Goal: Task Accomplishment & Management: Manage account settings

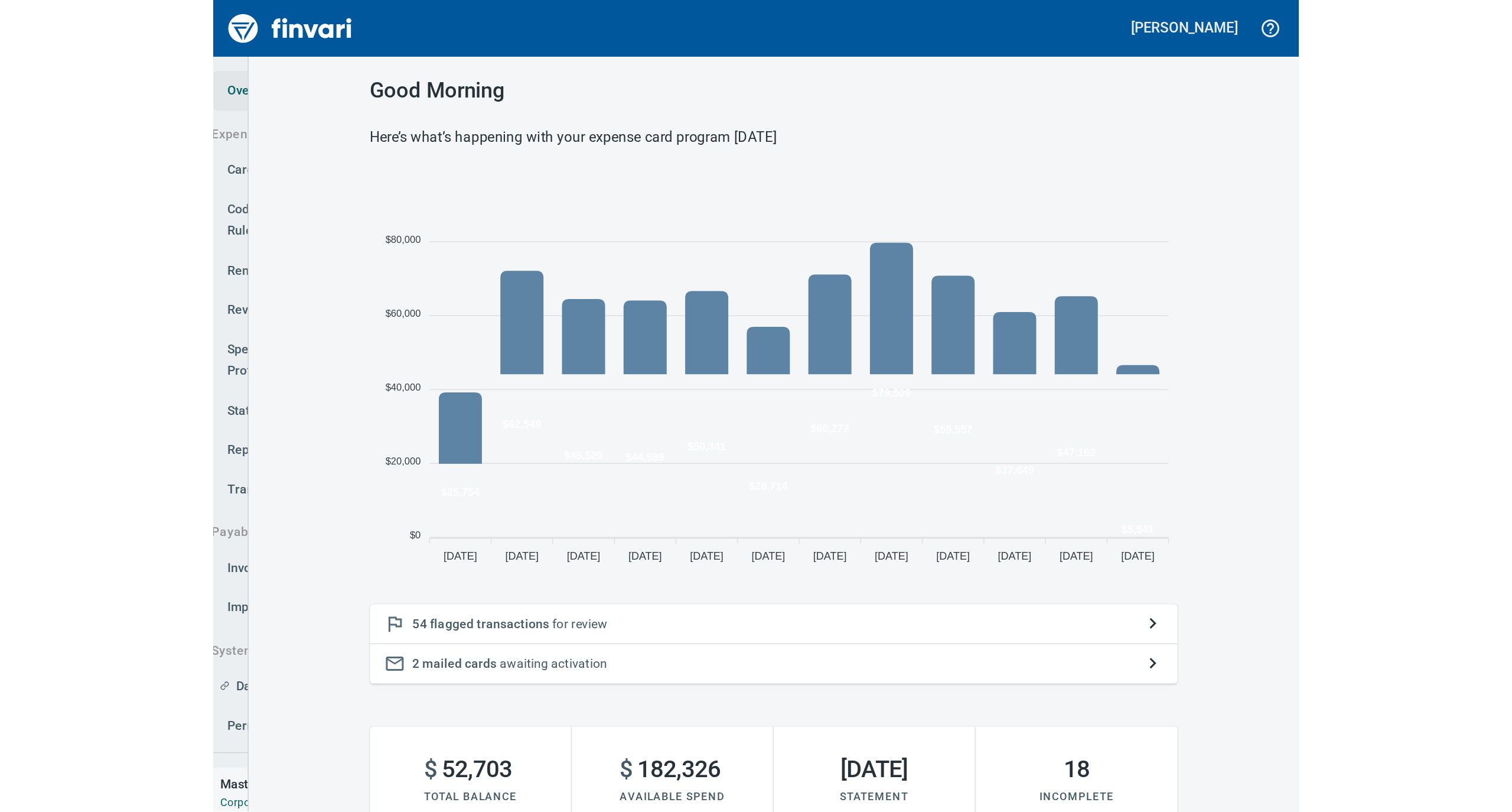
scroll to position [263, 527]
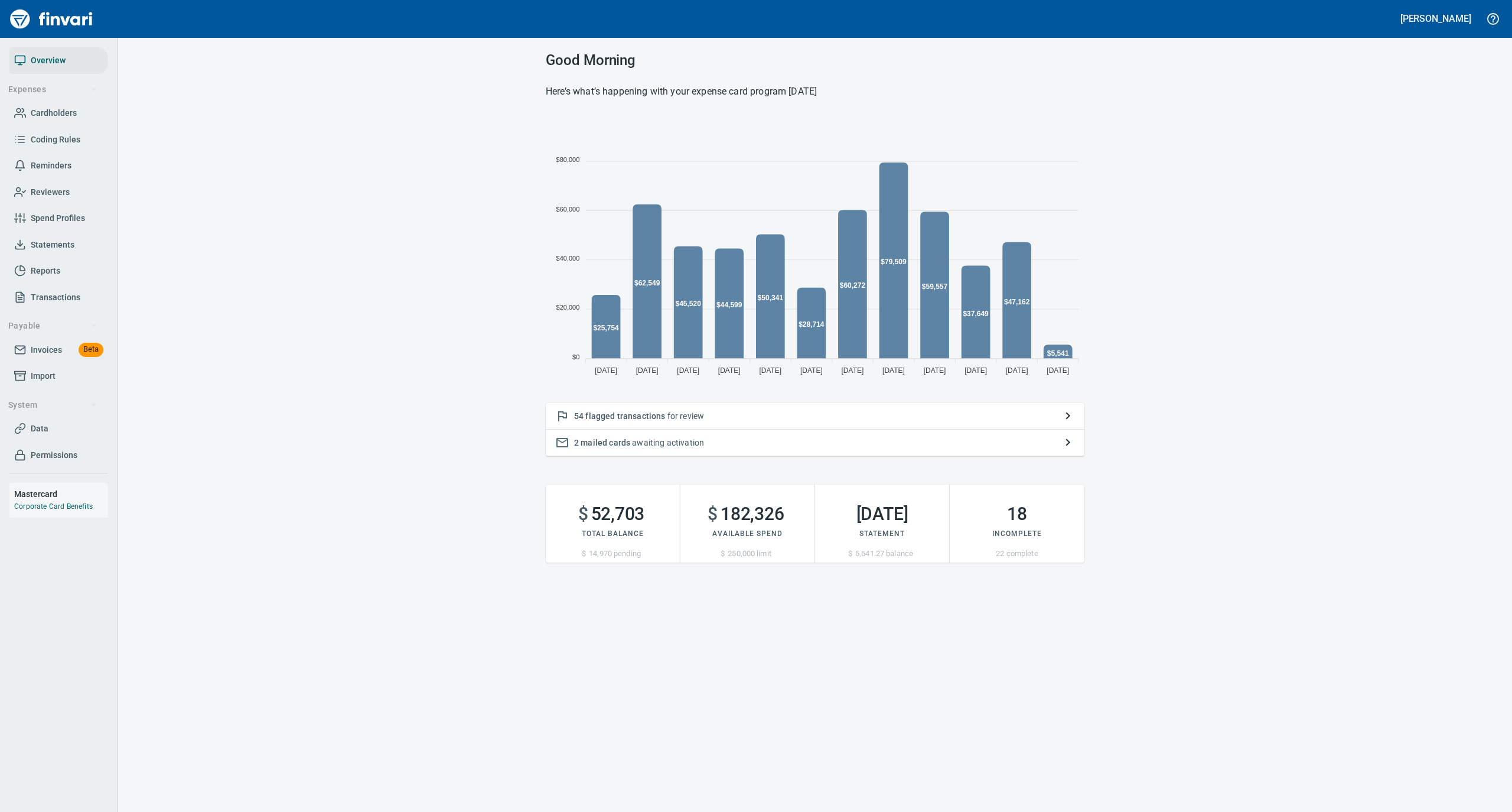
click at [719, 409] on div "54 flagged transactions for review" at bounding box center [815, 415] width 538 height 26
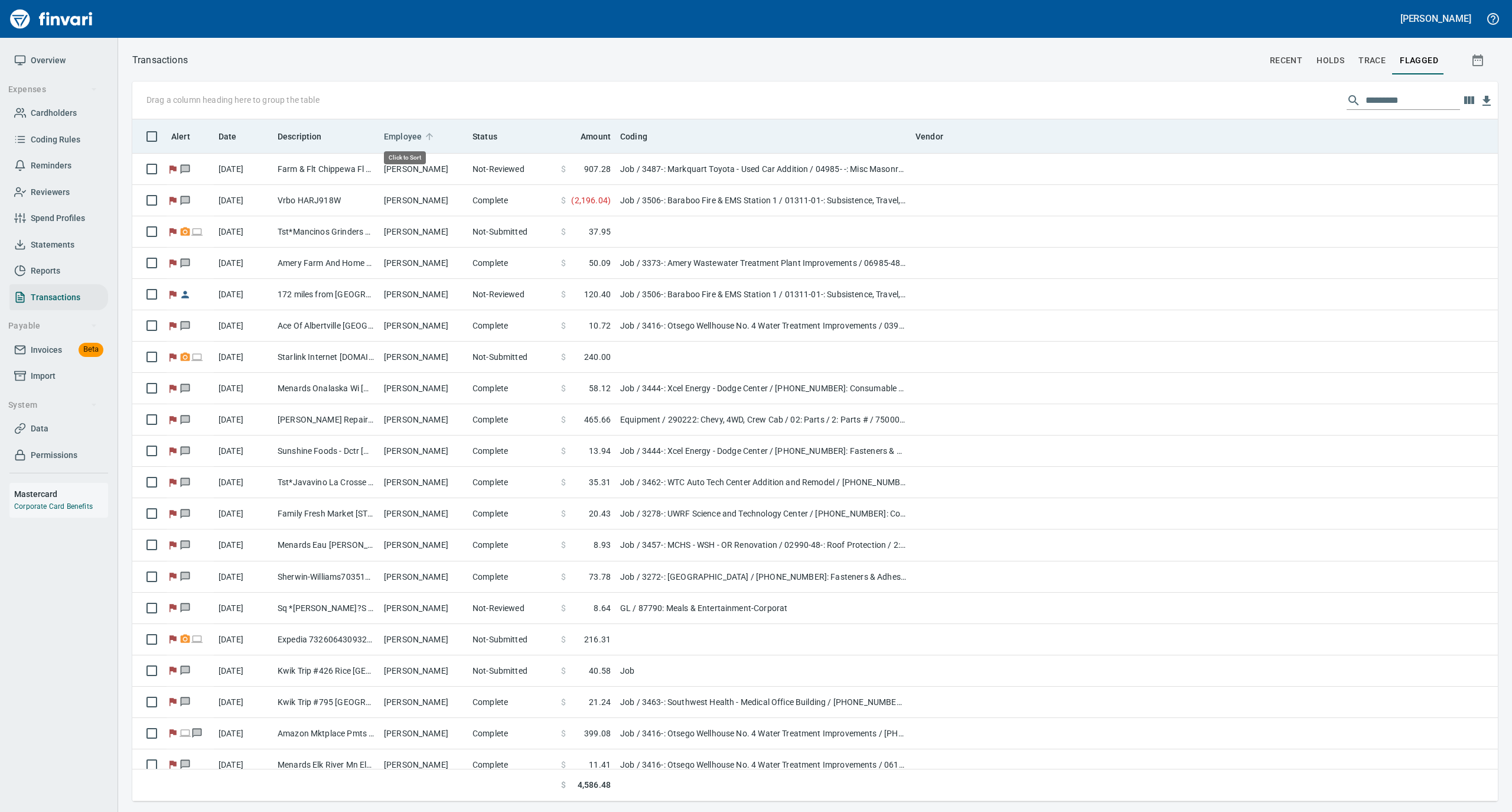
click at [426, 134] on icon at bounding box center [430, 136] width 11 height 11
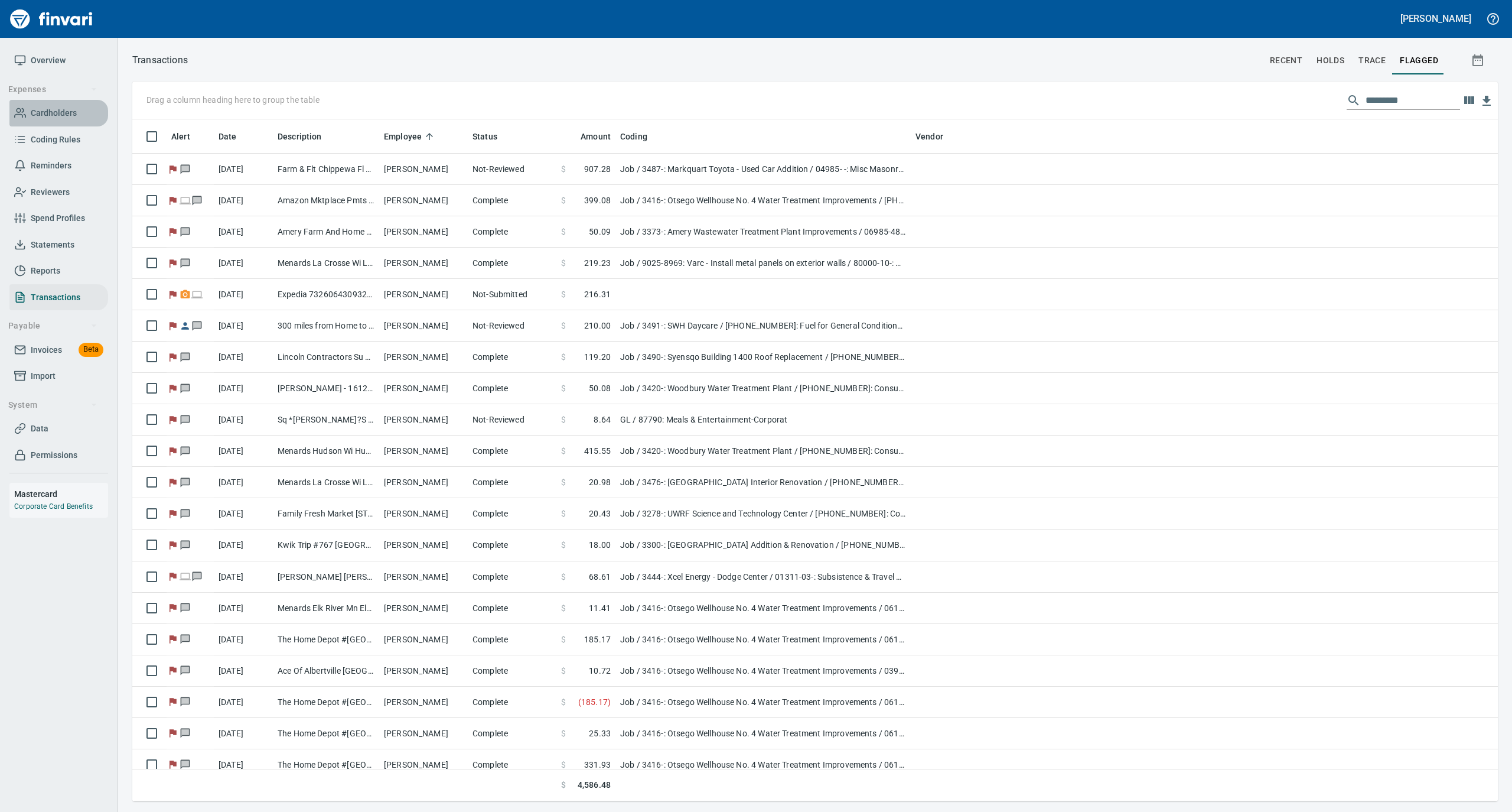
click at [53, 115] on span "Cardholders" at bounding box center [53, 113] width 46 height 14
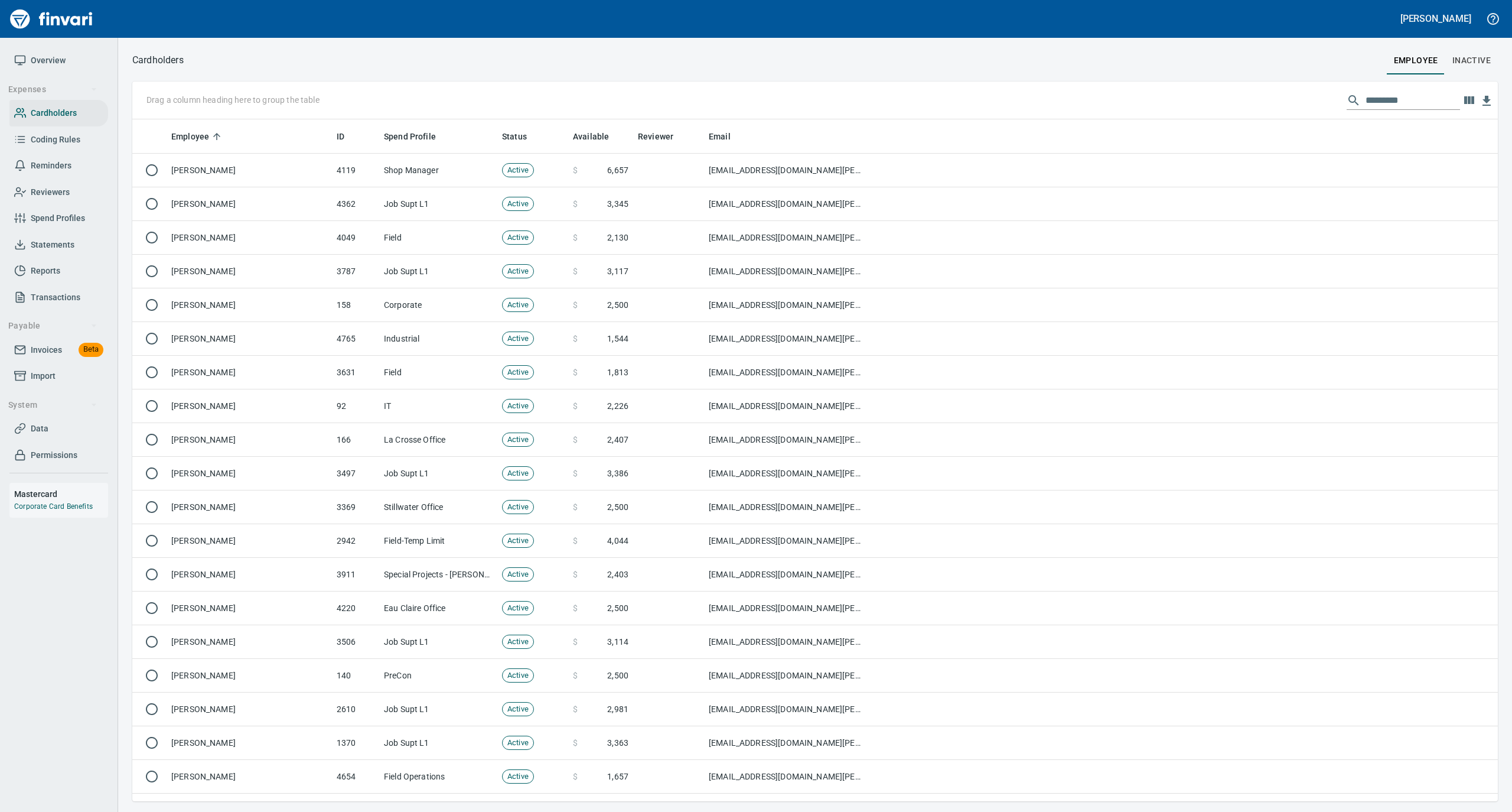
scroll to position [670, 1342]
click at [1406, 99] on input "text" at bounding box center [1413, 100] width 95 height 19
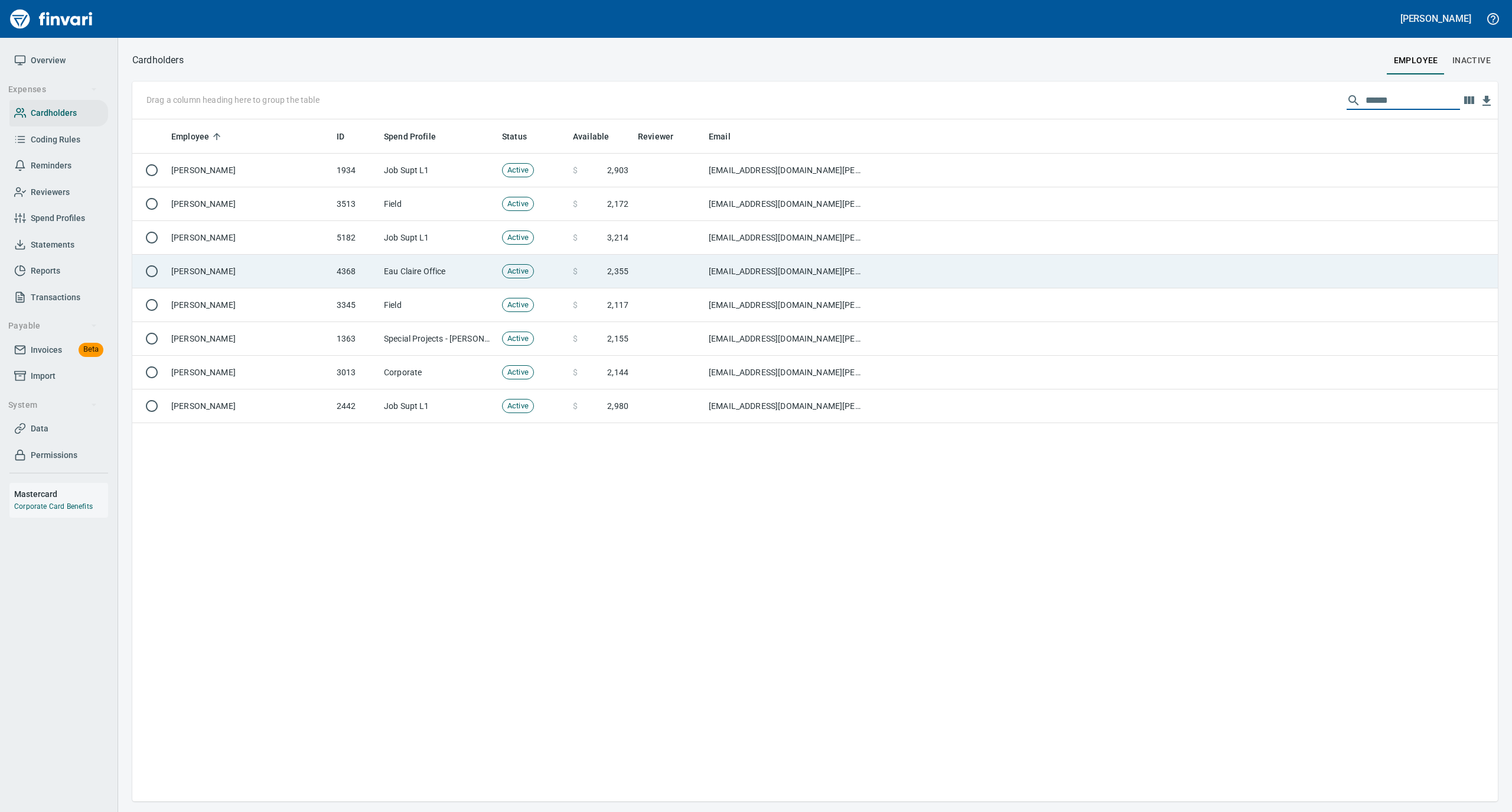
type input "******"
click at [288, 266] on td "[PERSON_NAME]" at bounding box center [248, 271] width 165 height 33
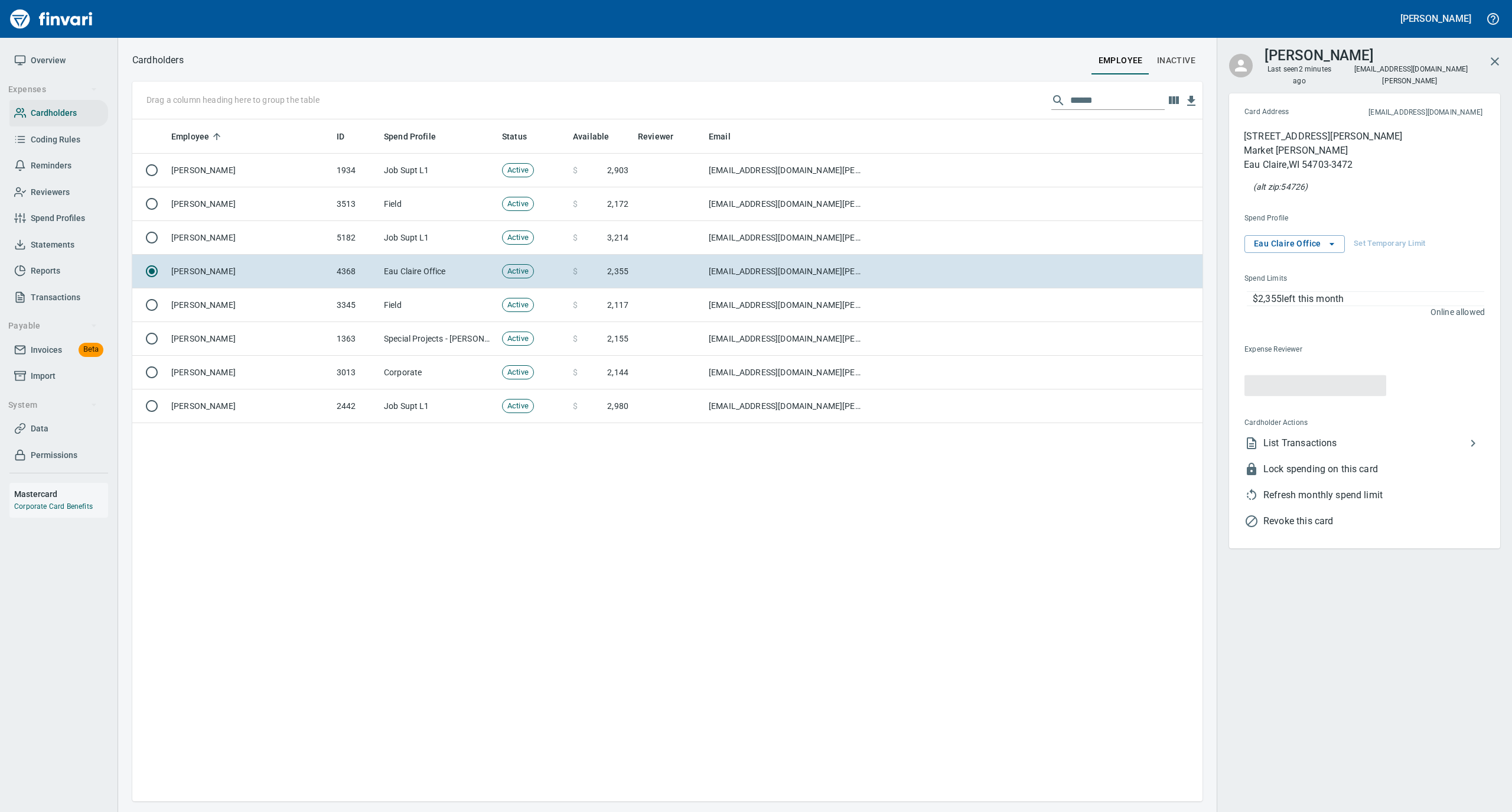
scroll to position [670, 1059]
click at [1298, 429] on li "List Transactions" at bounding box center [1360, 431] width 250 height 26
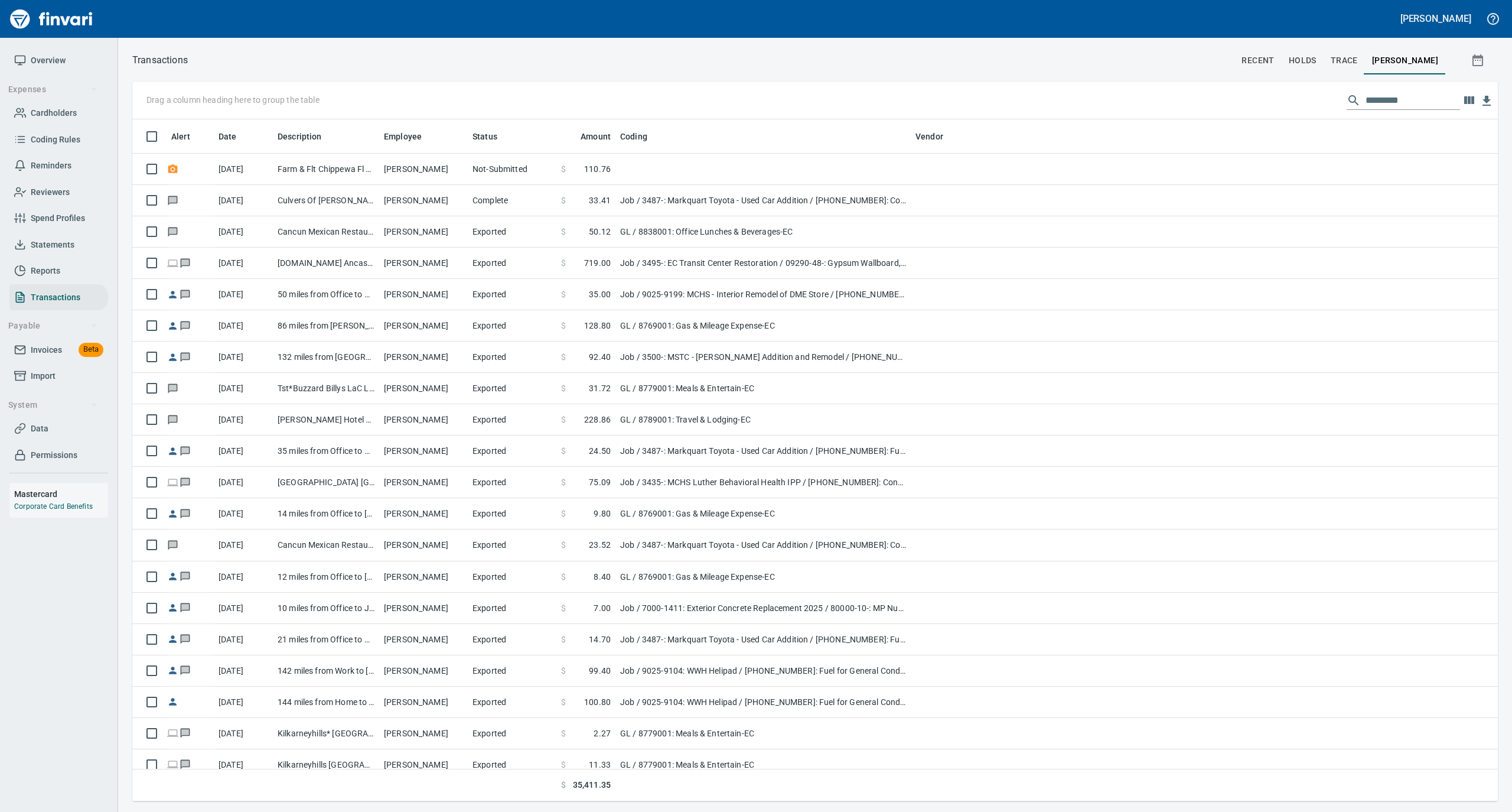
scroll to position [670, 1342]
click at [48, 58] on span "Overview" at bounding box center [48, 61] width 35 height 14
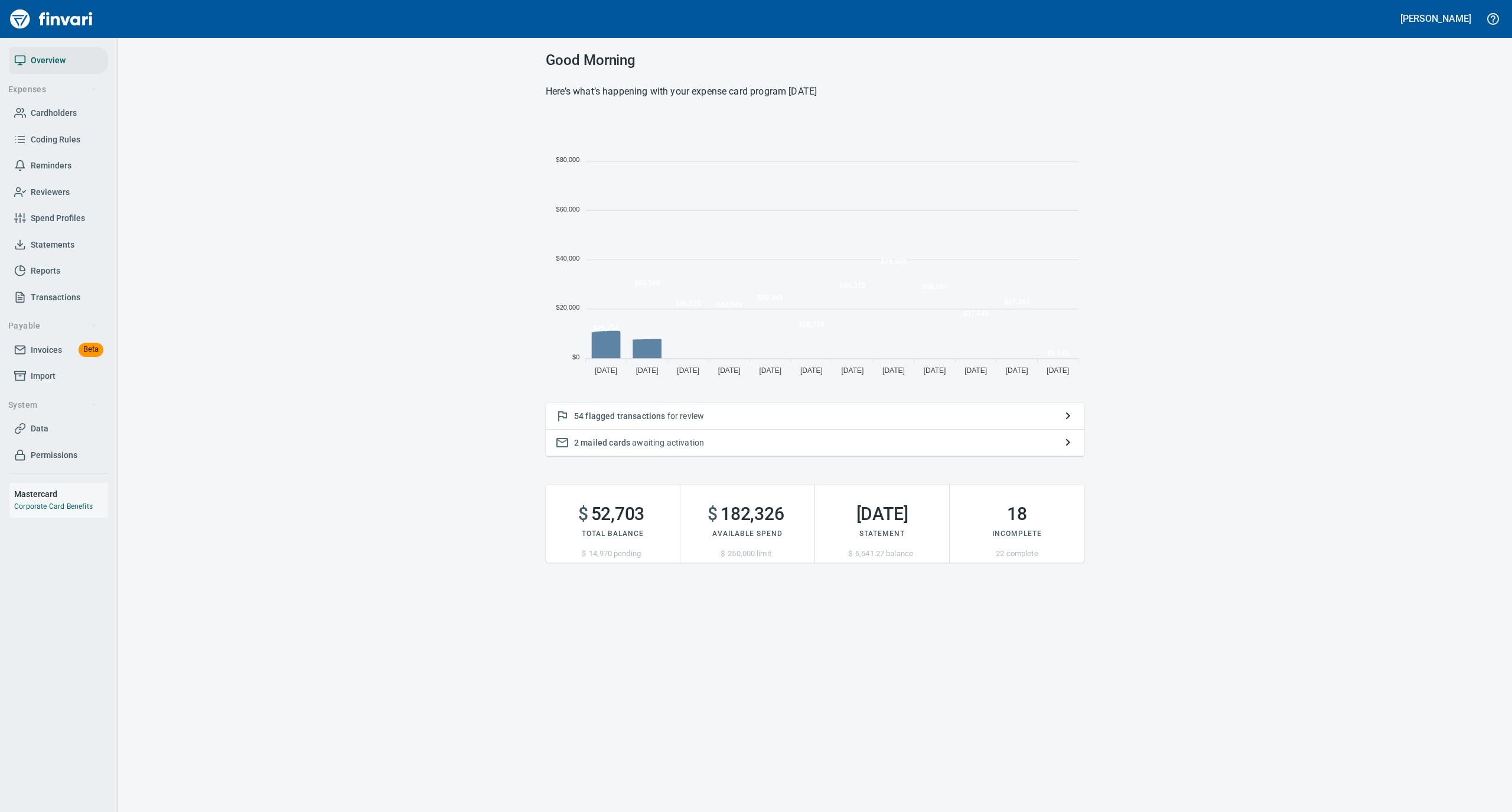
scroll to position [263, 527]
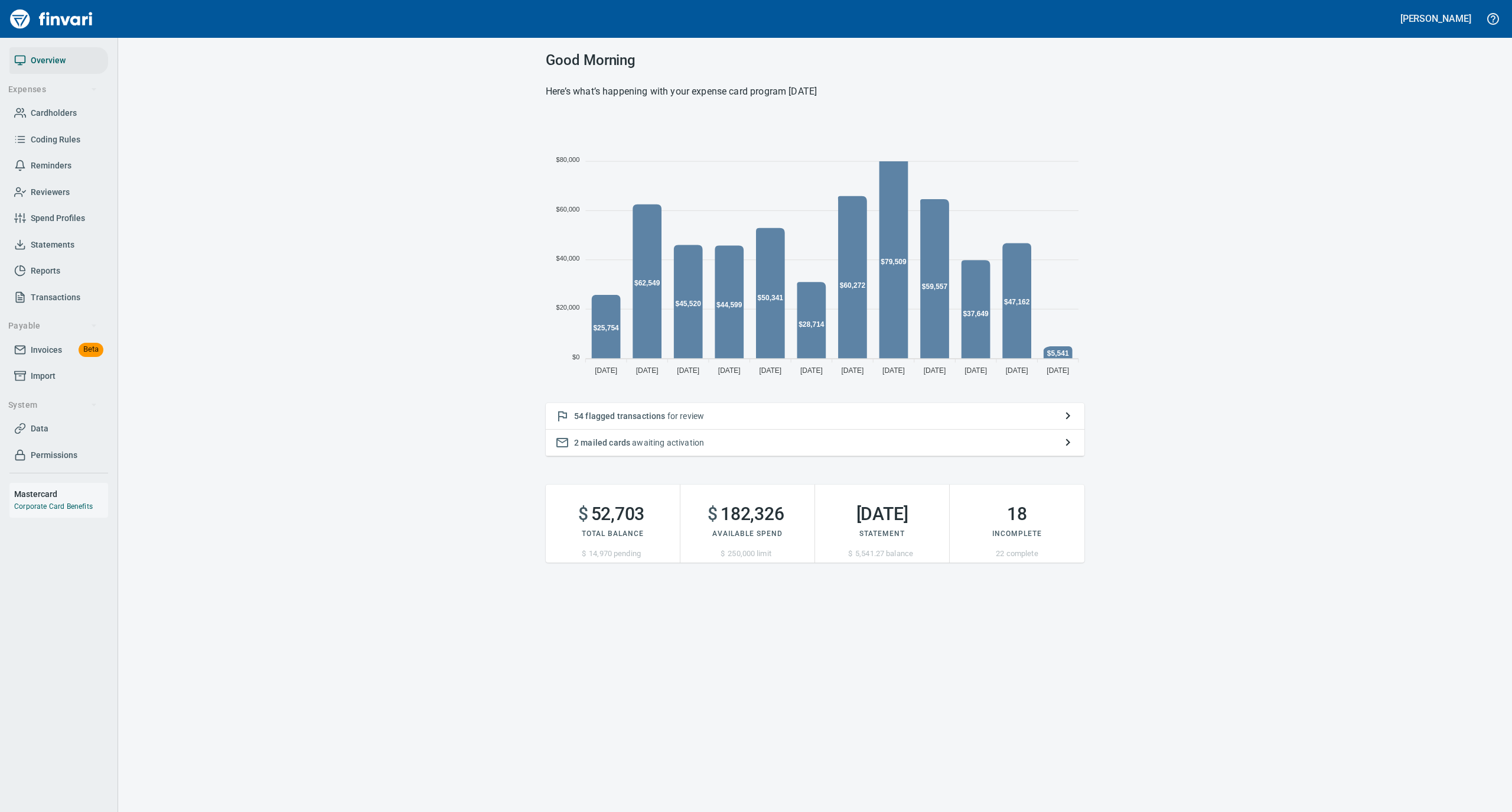
click at [733, 414] on p "54 flagged transactions for review" at bounding box center [816, 415] width 482 height 12
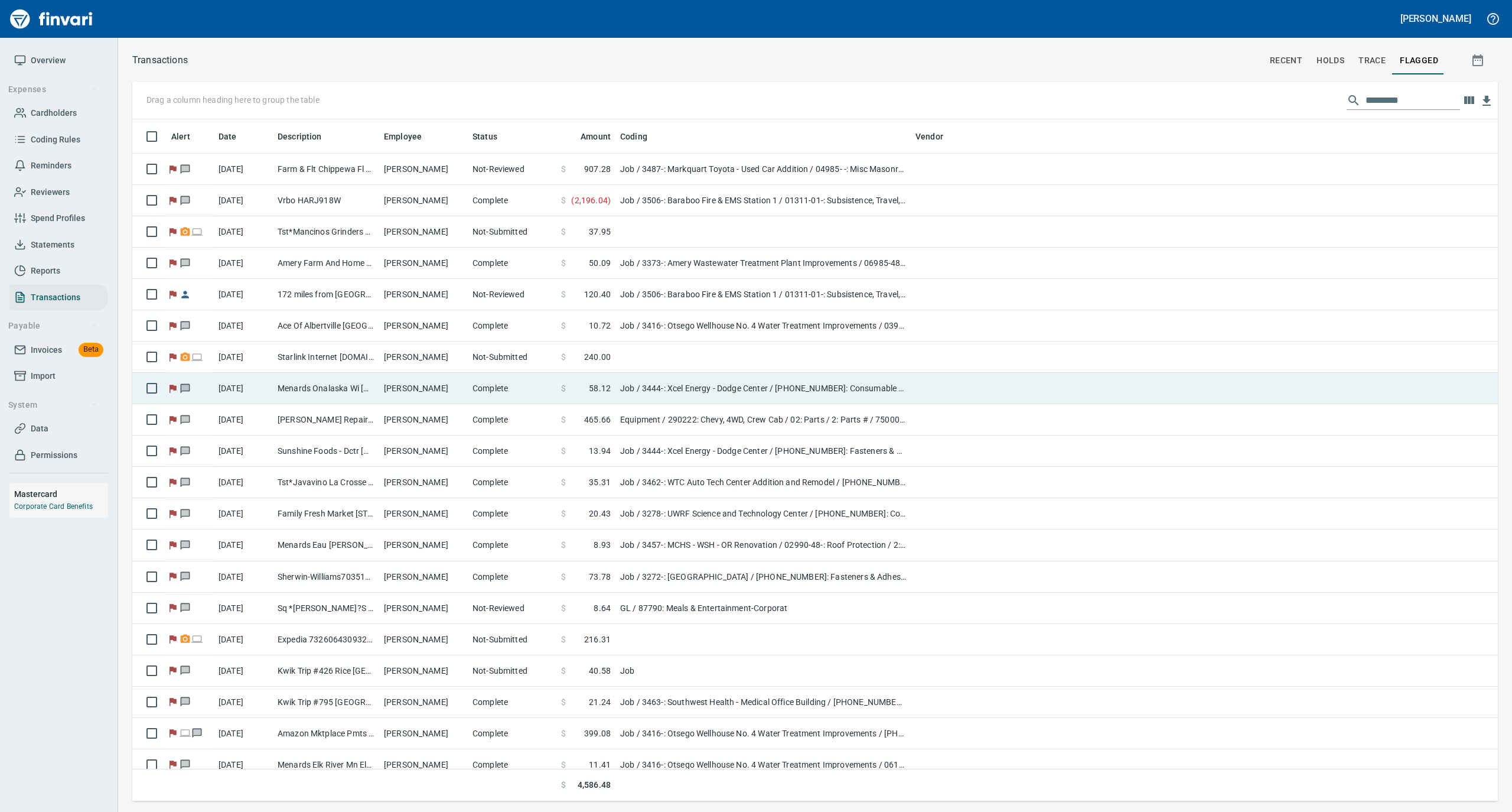
scroll to position [670, 1342]
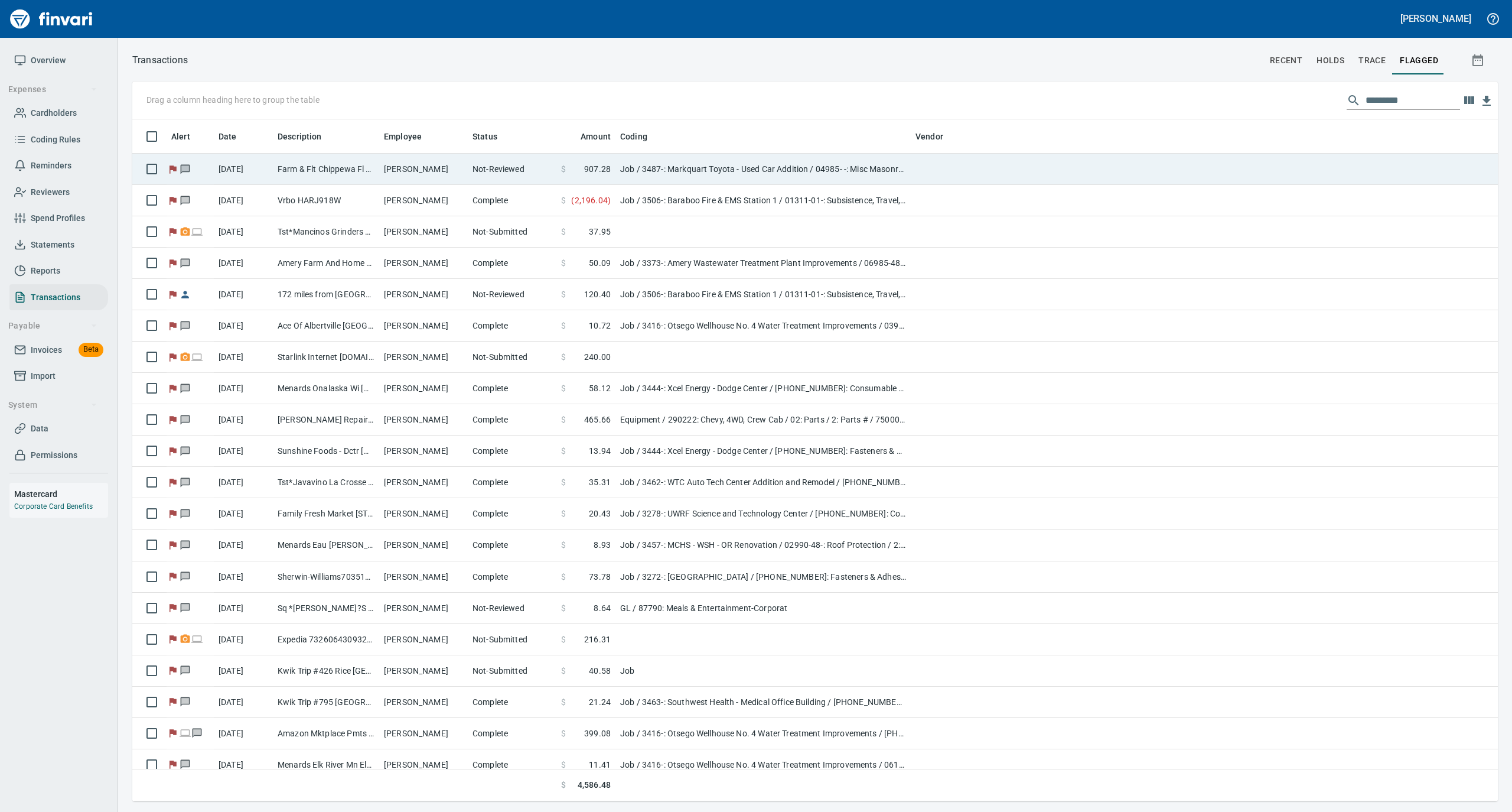
click at [356, 173] on td "Farm & Flt Chippewa Fl Chippewa Fall WI" at bounding box center [326, 169] width 107 height 32
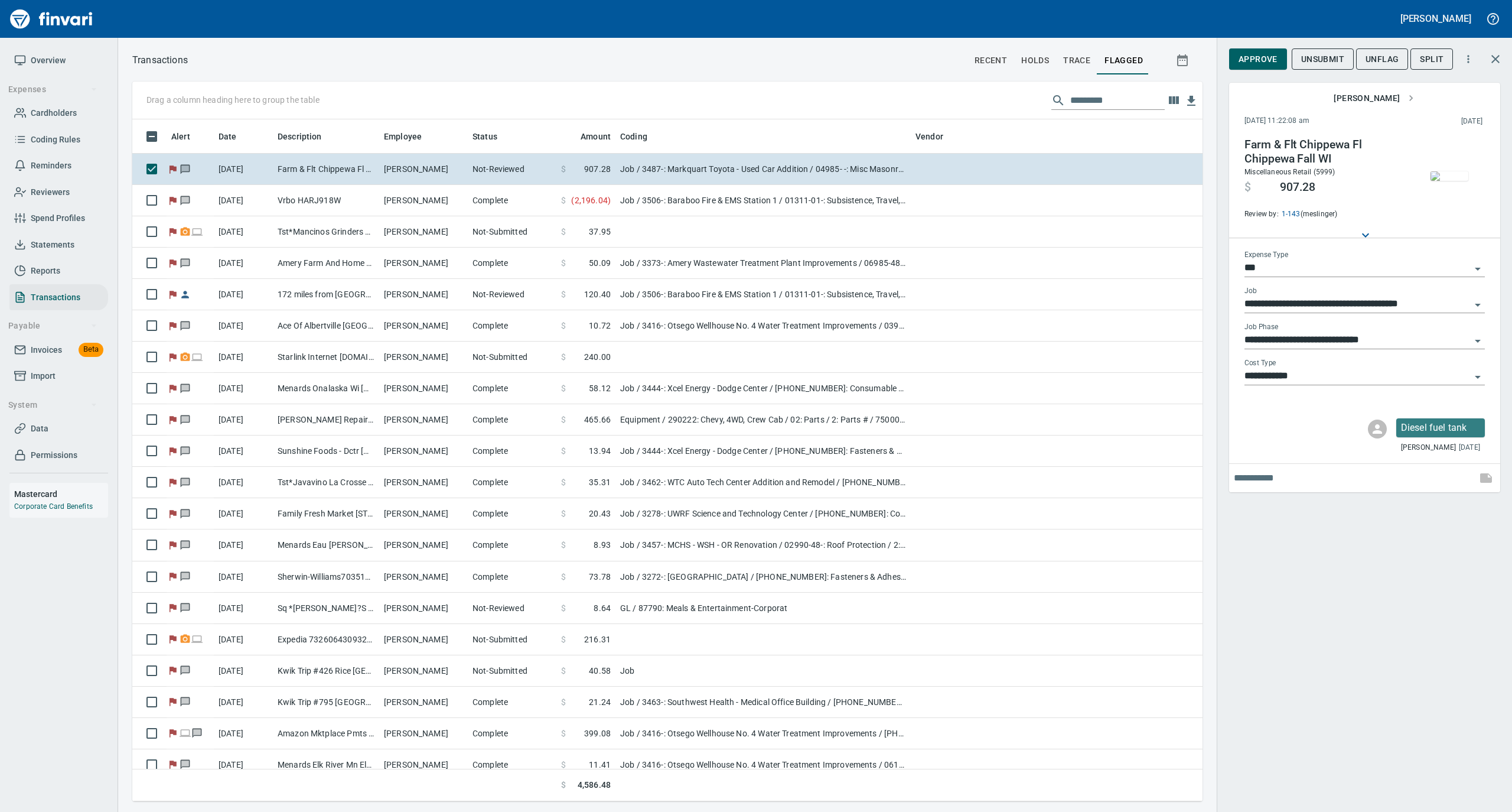
click at [1476, 268] on icon "Open" at bounding box center [1478, 269] width 14 height 14
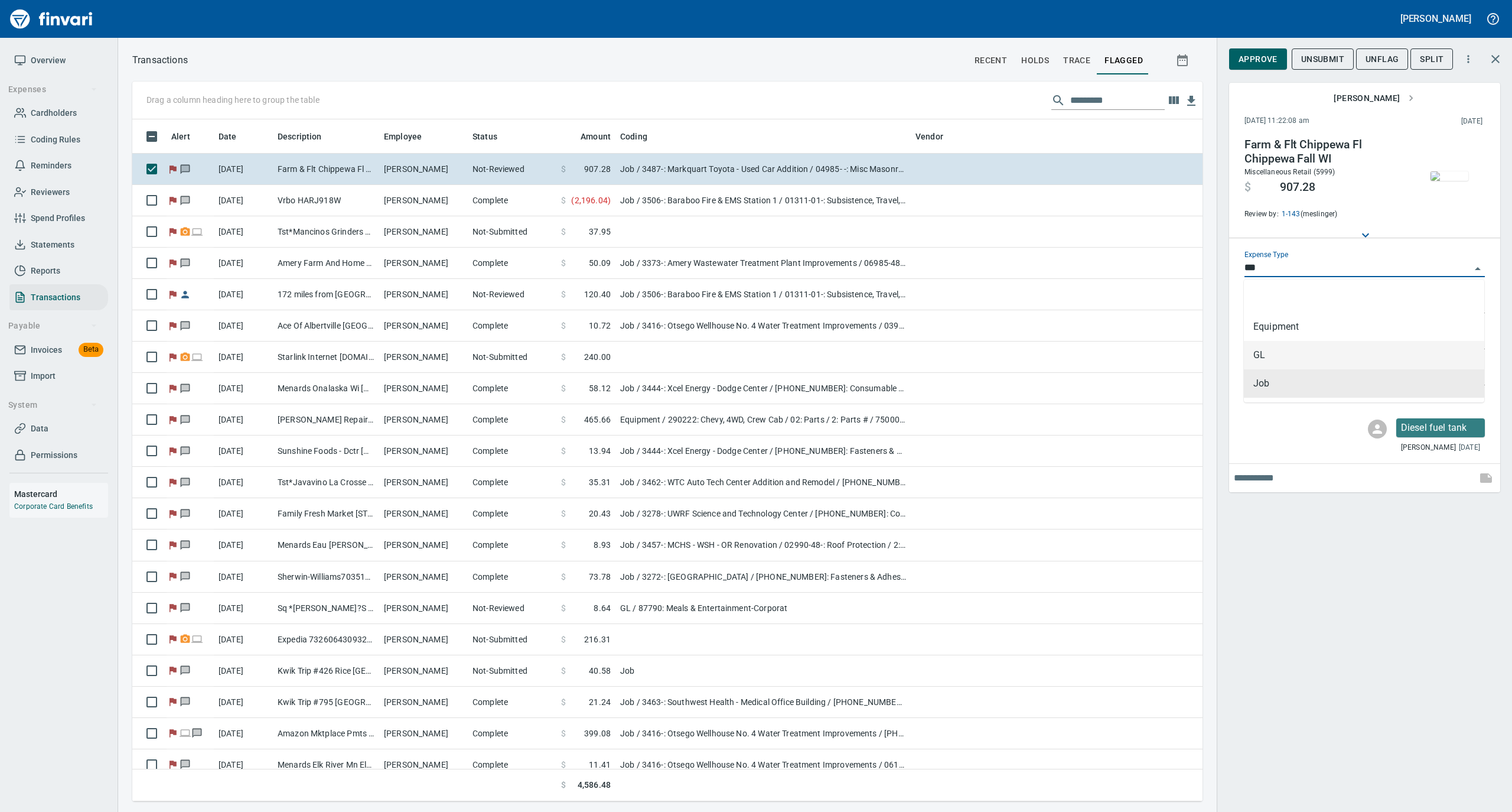
click at [1311, 352] on li "GL" at bounding box center [1364, 354] width 240 height 28
type input "**"
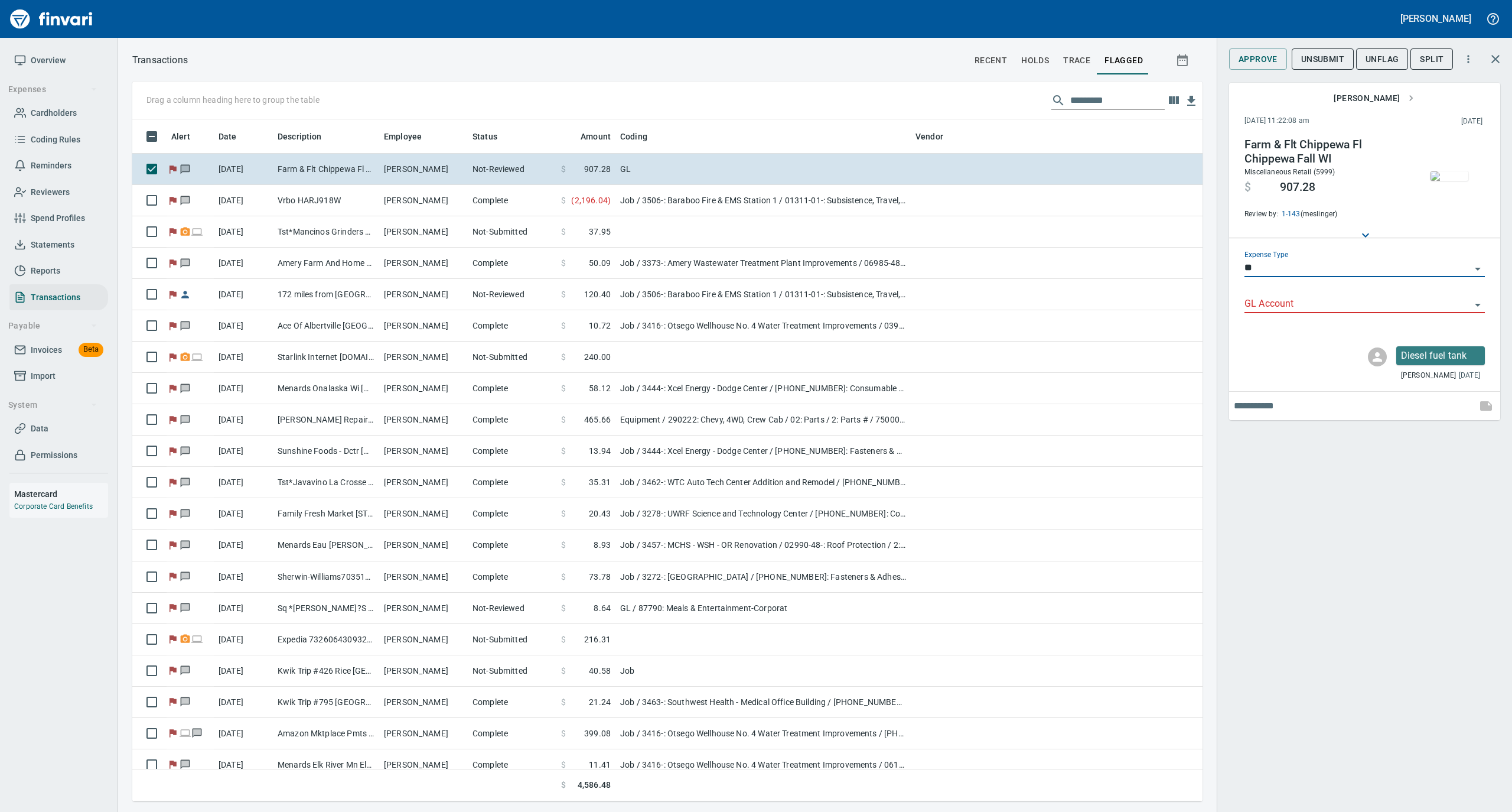
click at [1479, 299] on icon "Open" at bounding box center [1478, 305] width 14 height 14
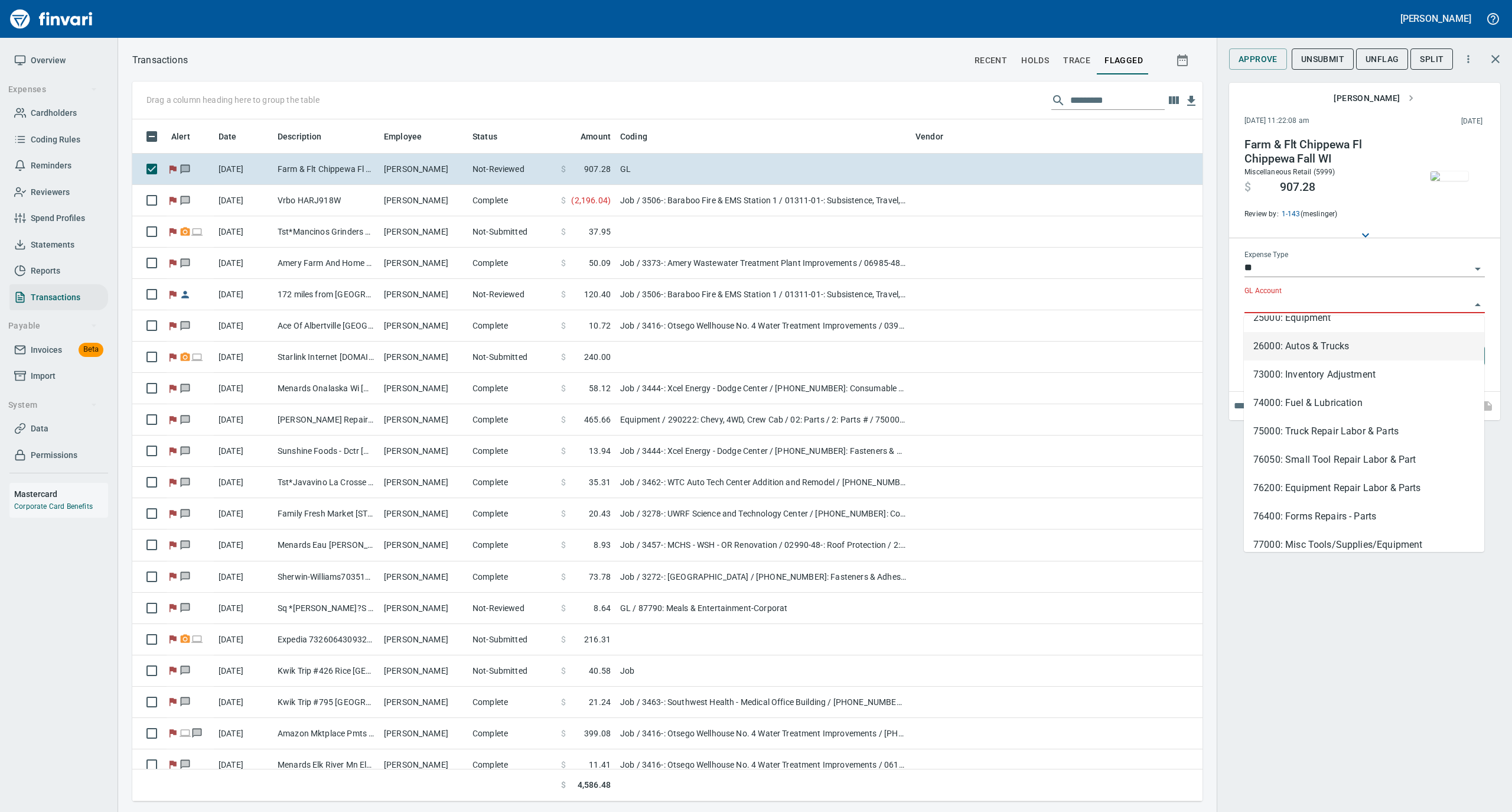
scroll to position [157, 0]
click at [1359, 518] on li "77000: Misc Tools/Supplies/Equipment" at bounding box center [1364, 517] width 240 height 28
type input "**********"
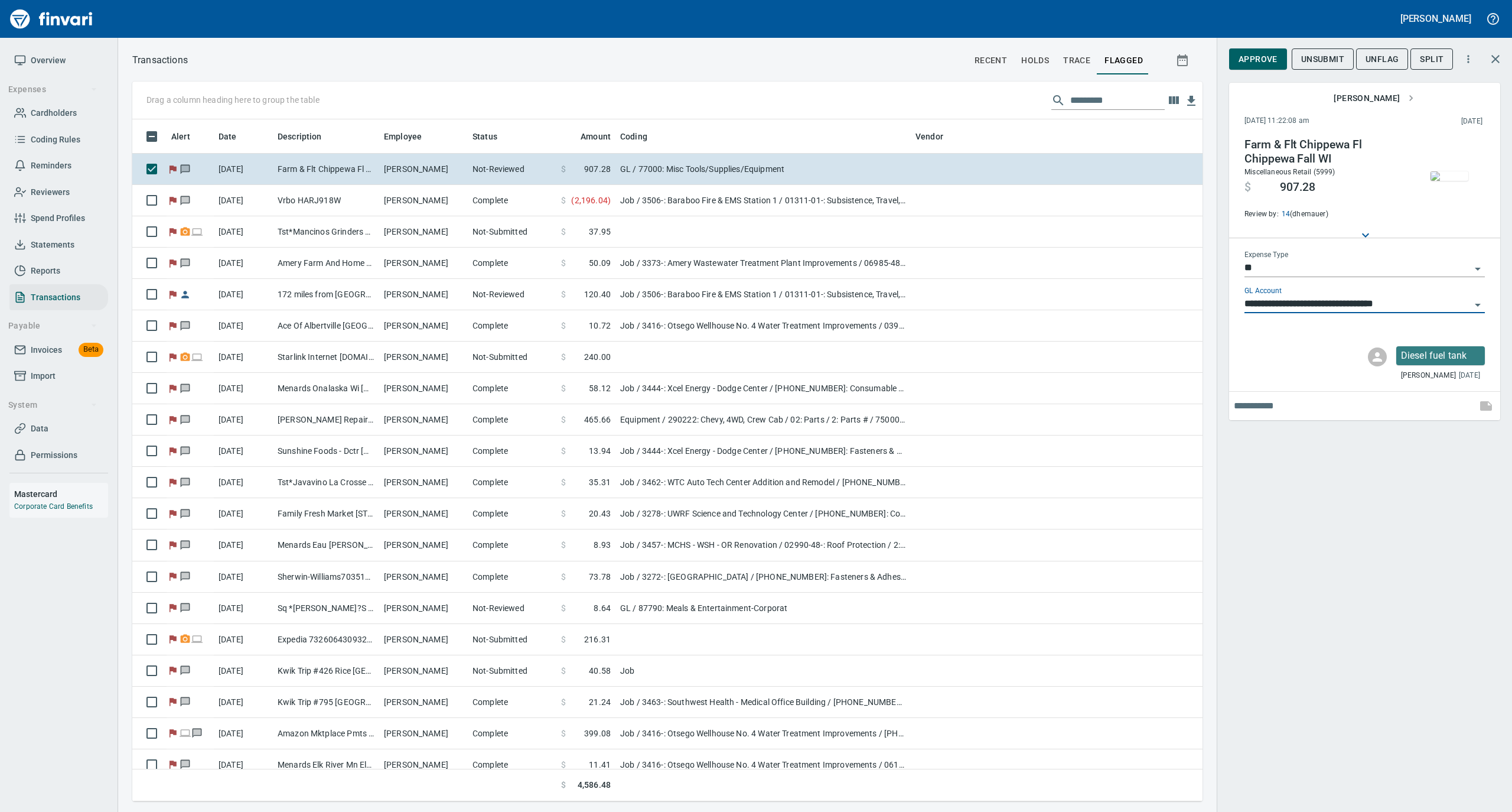
scroll to position [670, 1047]
click at [1397, 62] on span "UnFlag" at bounding box center [1382, 60] width 33 height 14
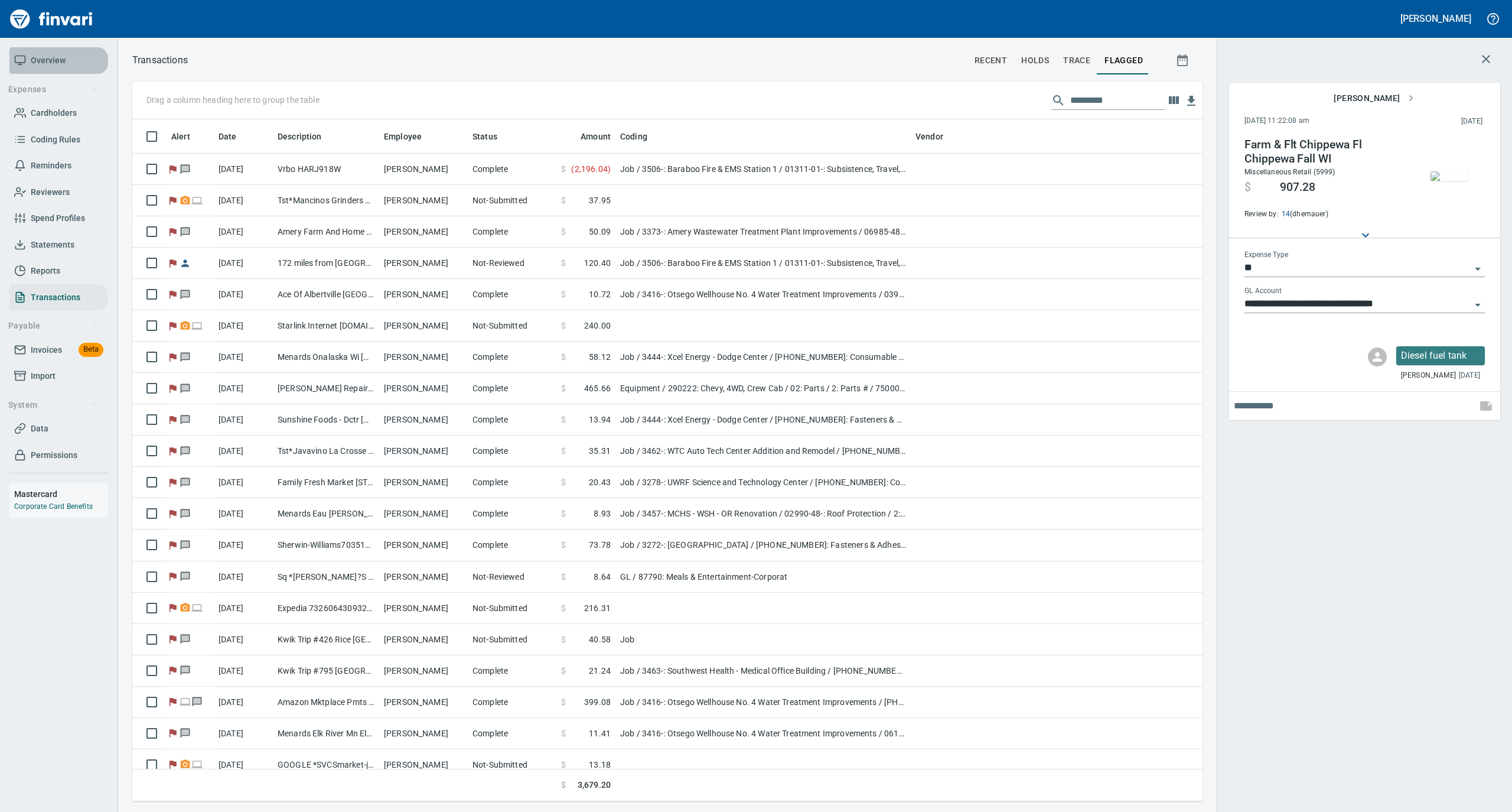
click at [53, 67] on span "Overview" at bounding box center [48, 61] width 35 height 14
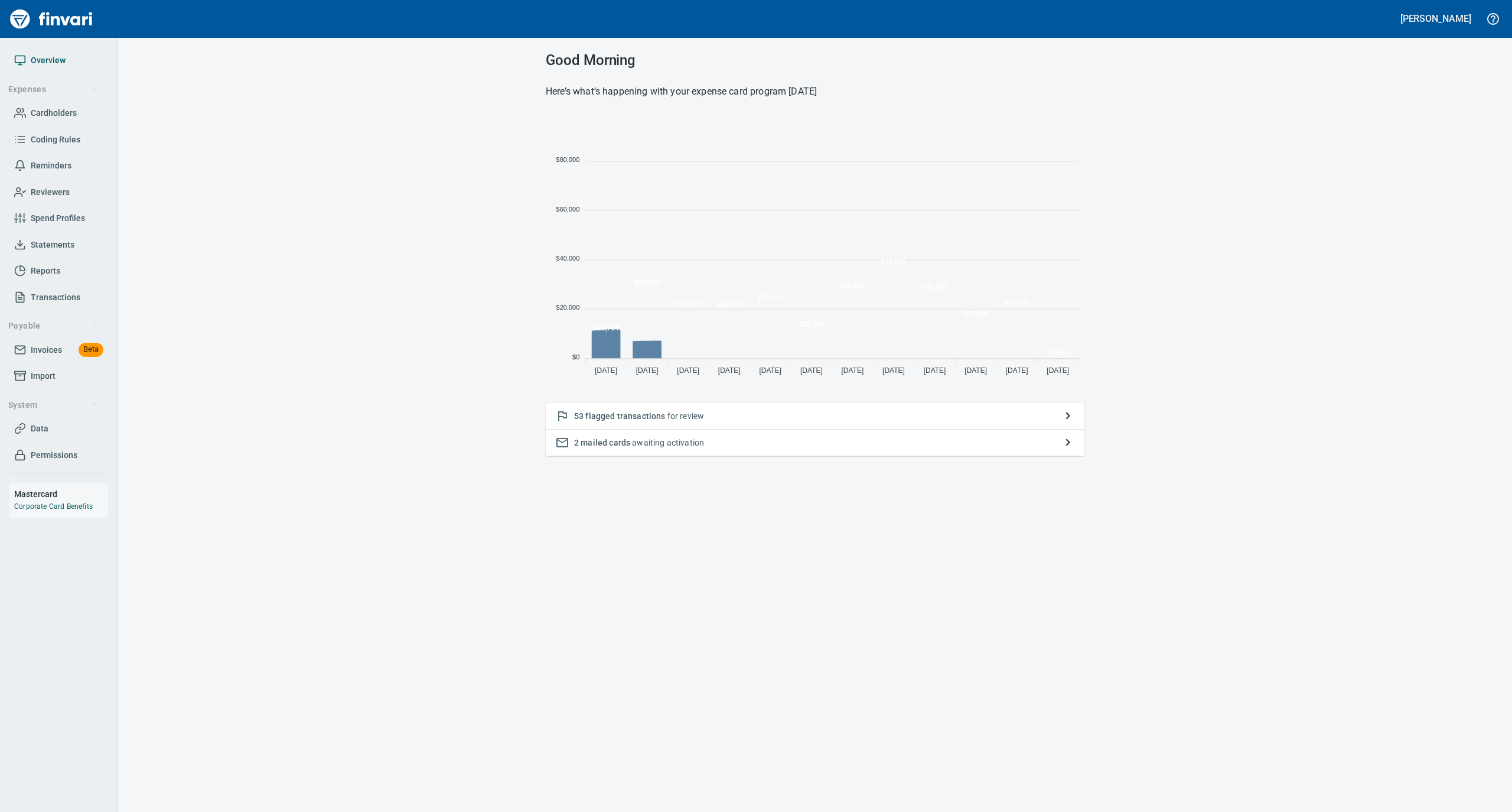
scroll to position [263, 527]
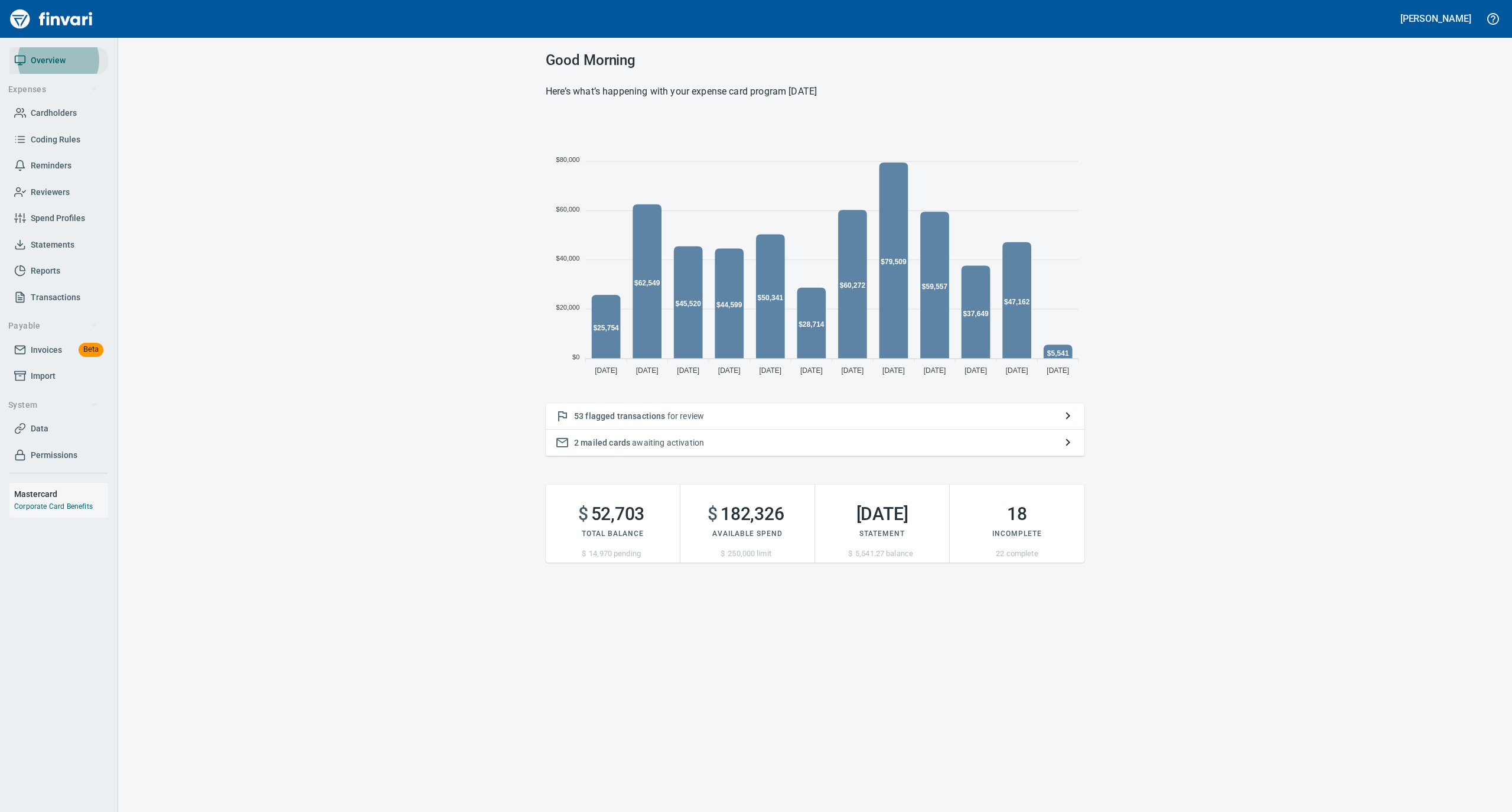
drag, startPoint x: 43, startPoint y: 107, endPoint x: 71, endPoint y: 105, distance: 28.1
click at [43, 107] on span "Cardholders" at bounding box center [53, 113] width 46 height 14
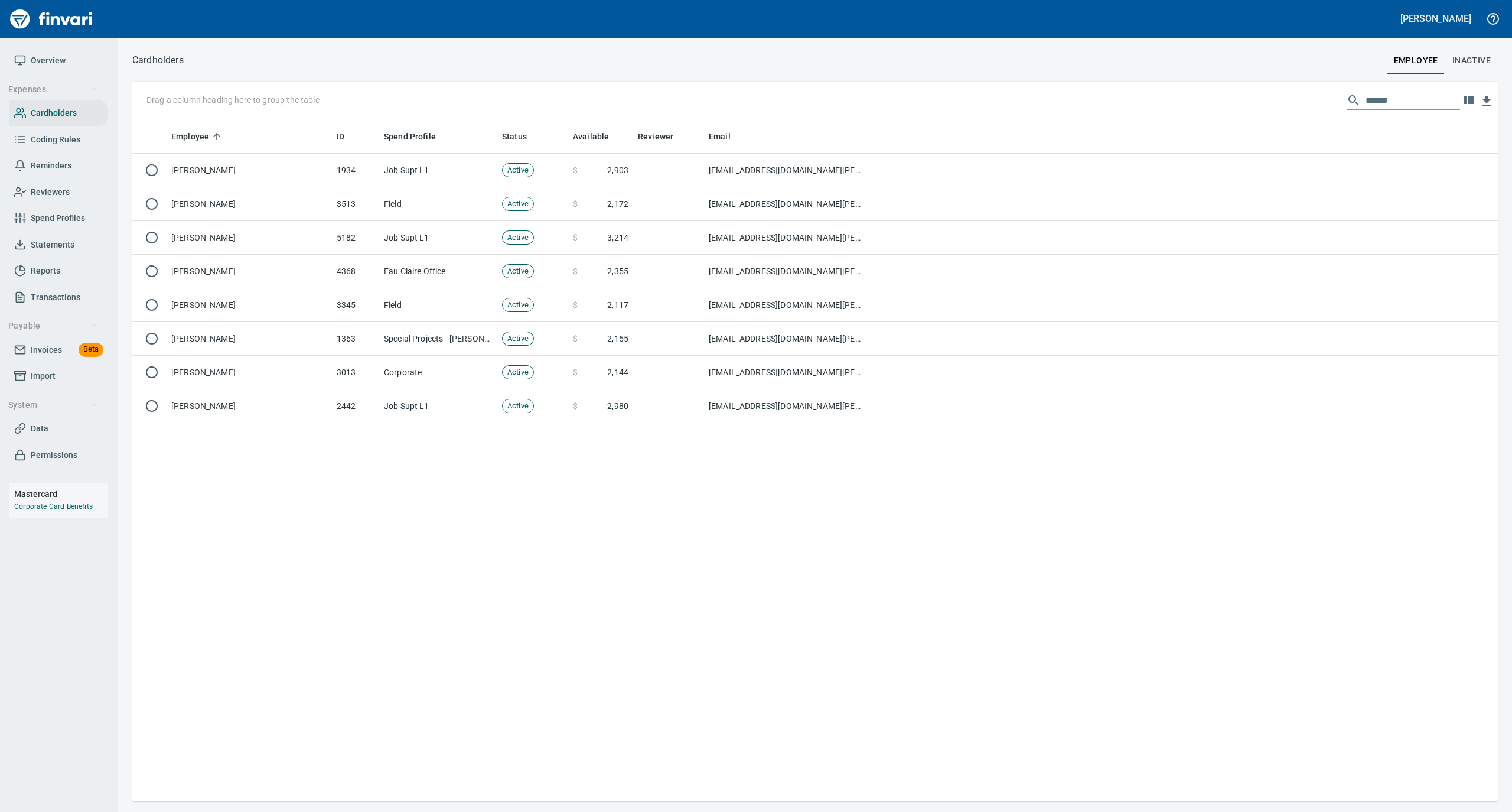
scroll to position [670, 1354]
drag, startPoint x: 1397, startPoint y: 93, endPoint x: 1293, endPoint y: 96, distance: 104.0
click at [1293, 96] on div "Drag a column heading here to group the table ******" at bounding box center [815, 100] width 1366 height 38
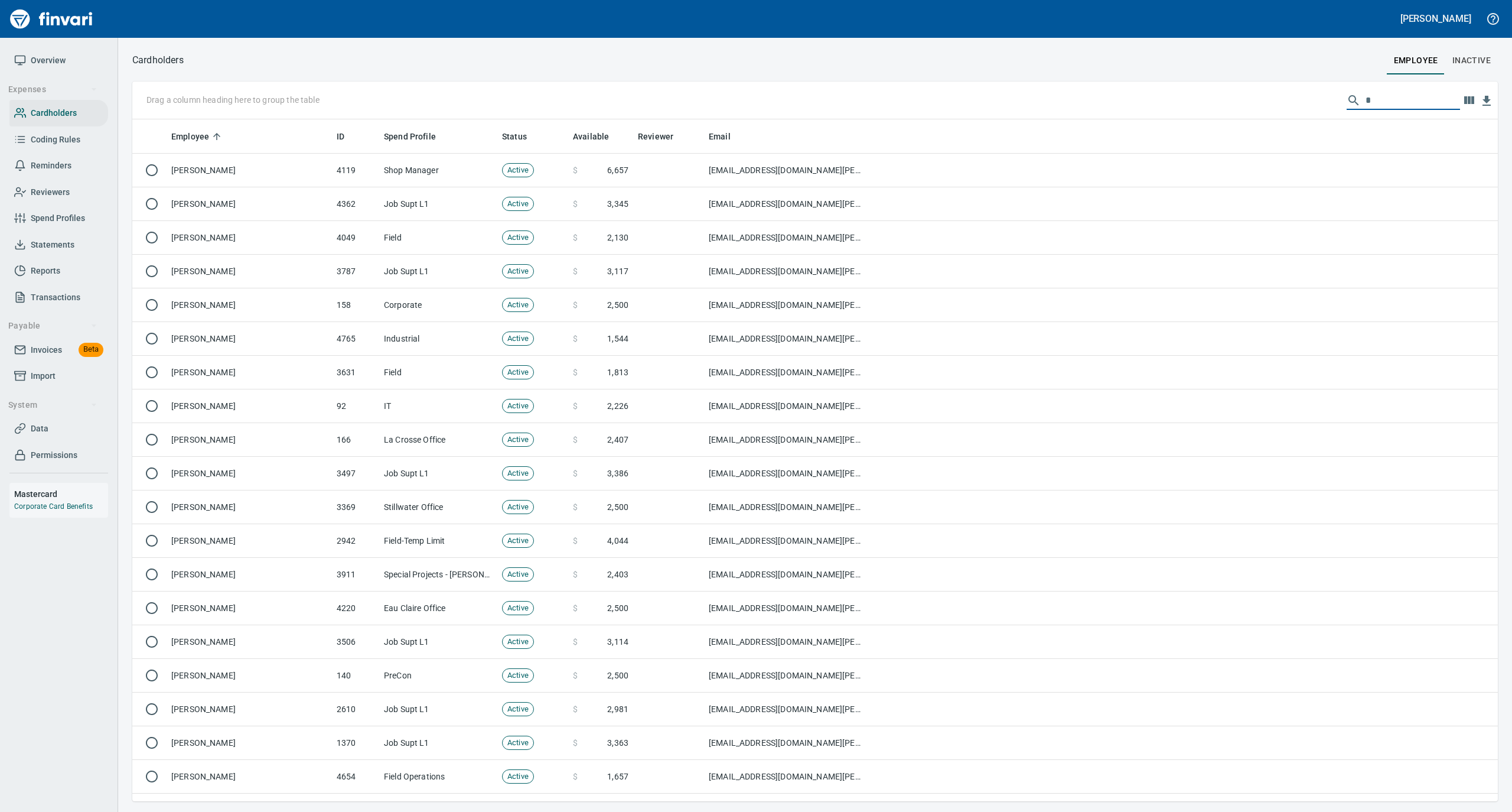
scroll to position [670, 1342]
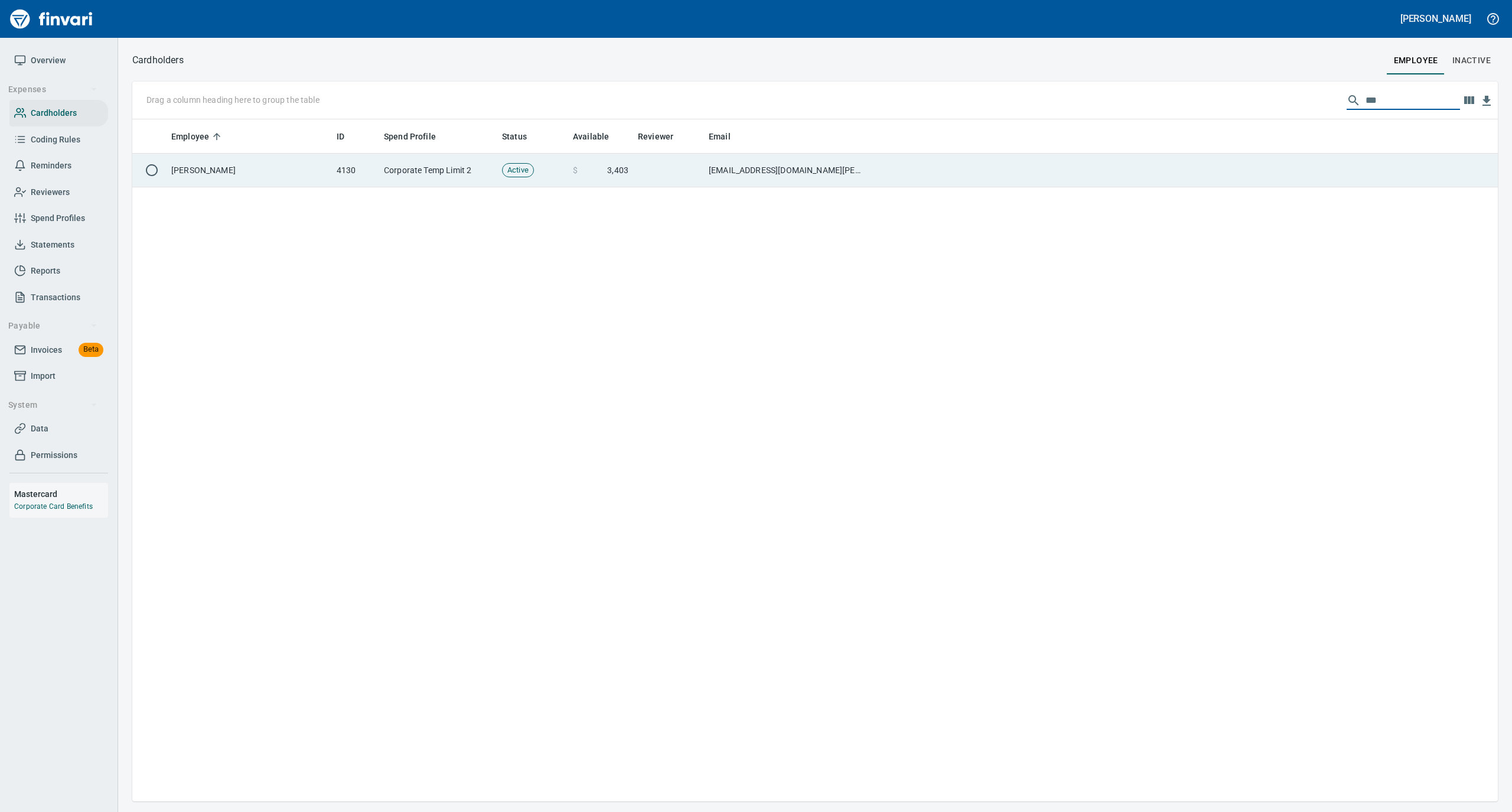
type input "***"
click at [265, 170] on td "[PERSON_NAME]" at bounding box center [248, 170] width 165 height 33
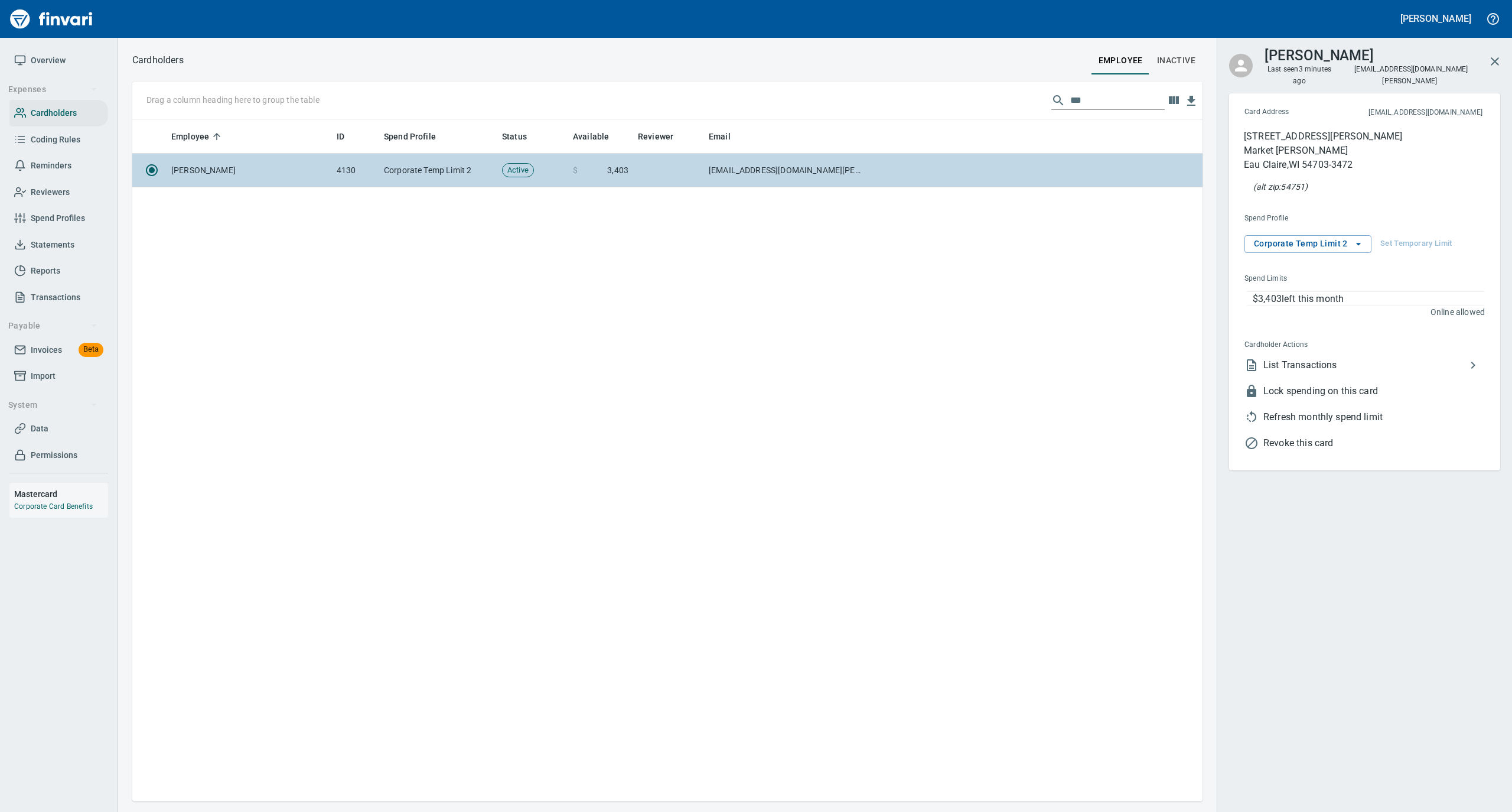
scroll to position [670, 1059]
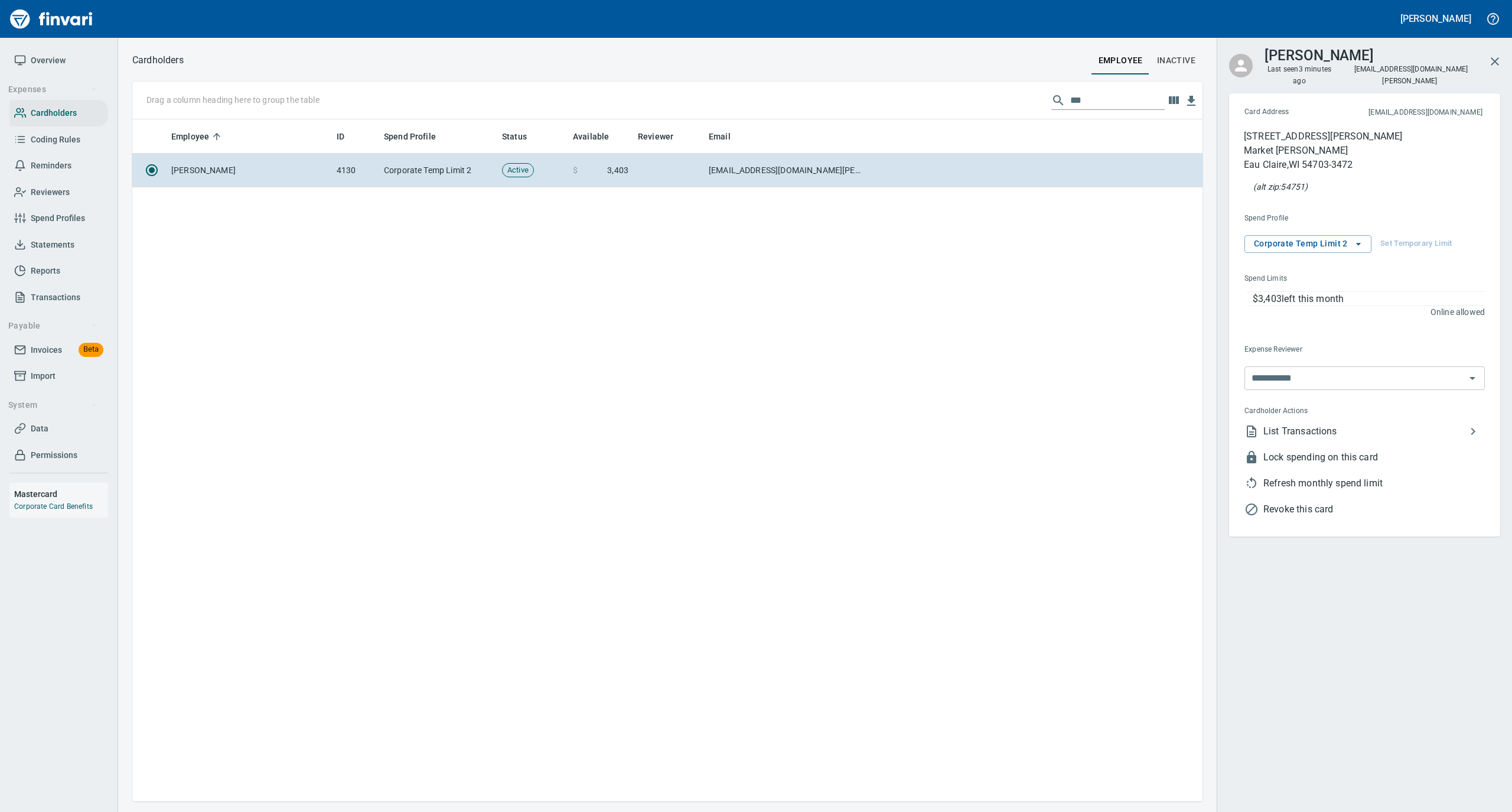
click at [1289, 425] on span "List Transactions" at bounding box center [1365, 432] width 202 height 14
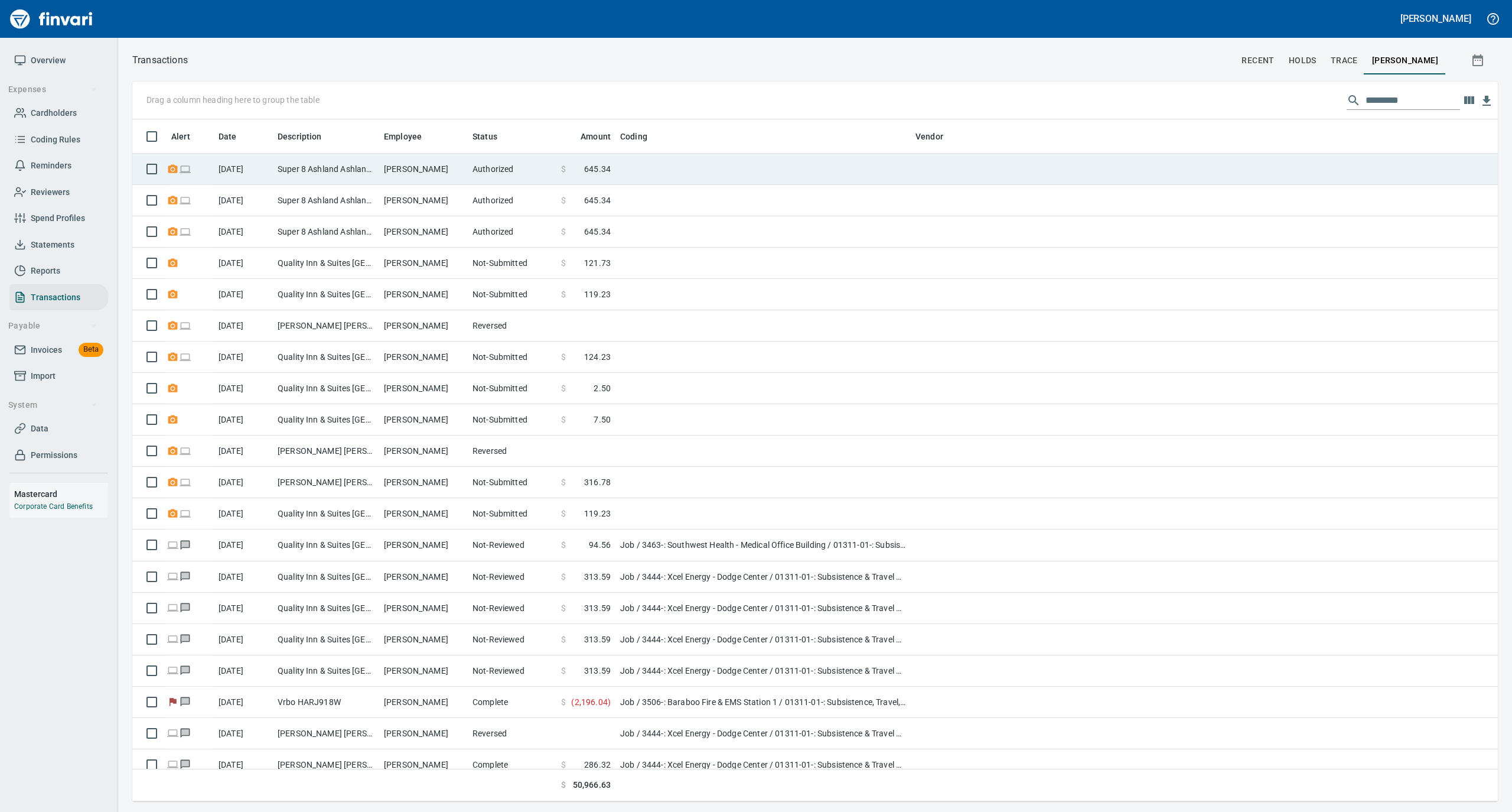
scroll to position [670, 1342]
click at [320, 168] on td "Super 8 Ashland Ashland [GEOGRAPHIC_DATA]" at bounding box center [326, 169] width 107 height 32
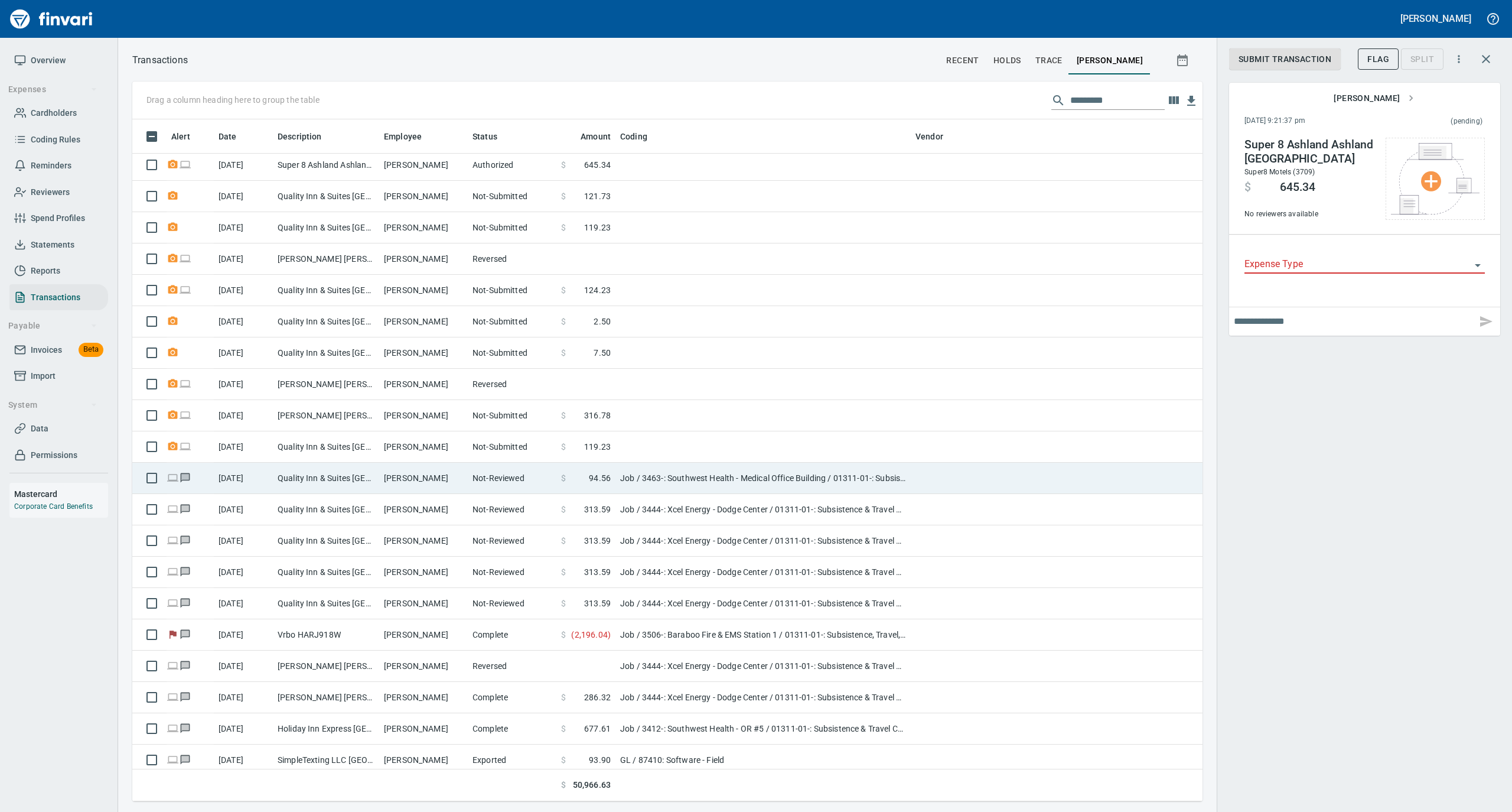
scroll to position [237, 0]
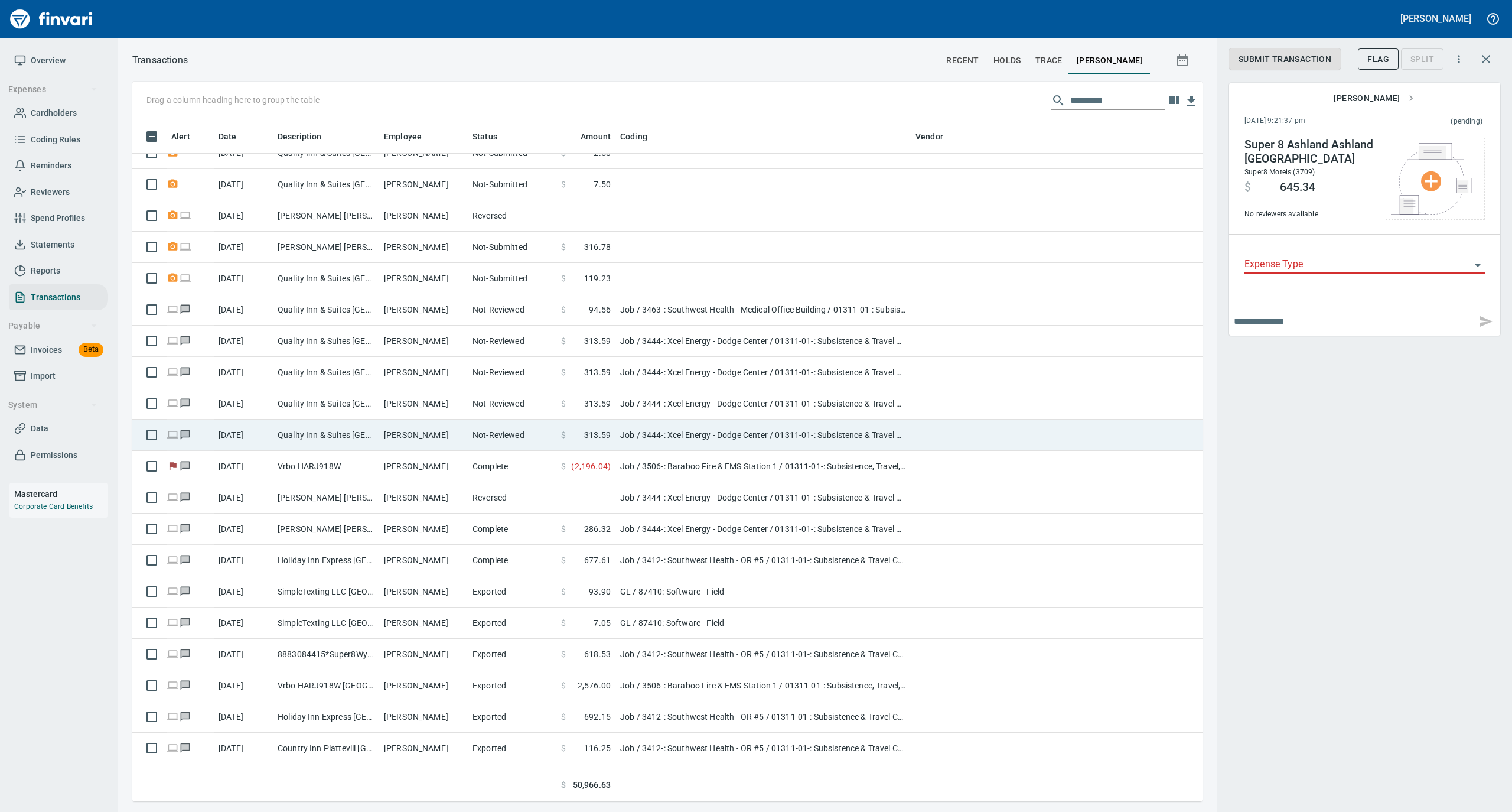
click at [322, 436] on td "Quality Inn & Suites [GEOGRAPHIC_DATA]" at bounding box center [326, 434] width 107 height 32
type input "***"
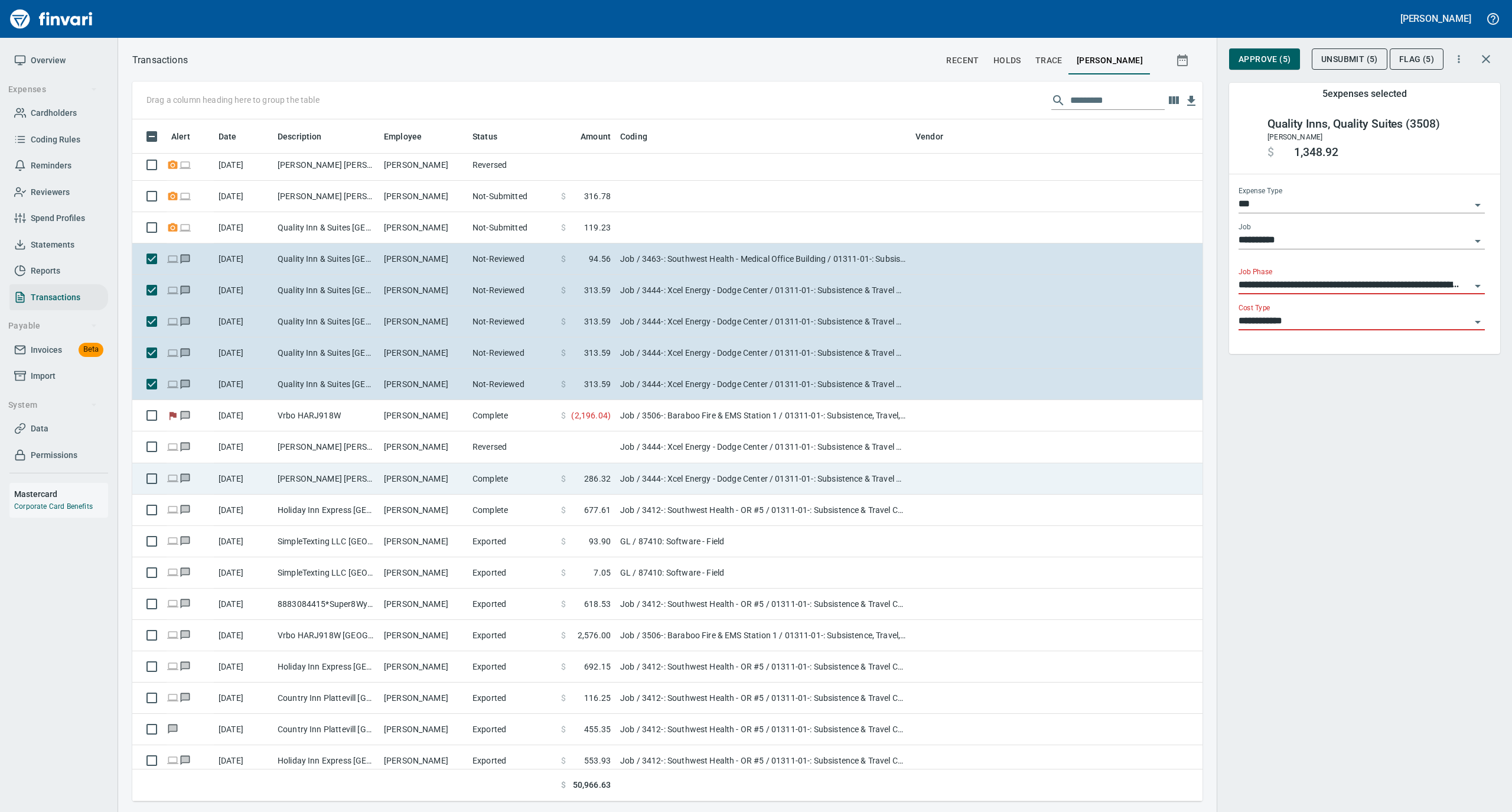
scroll to position [315, 0]
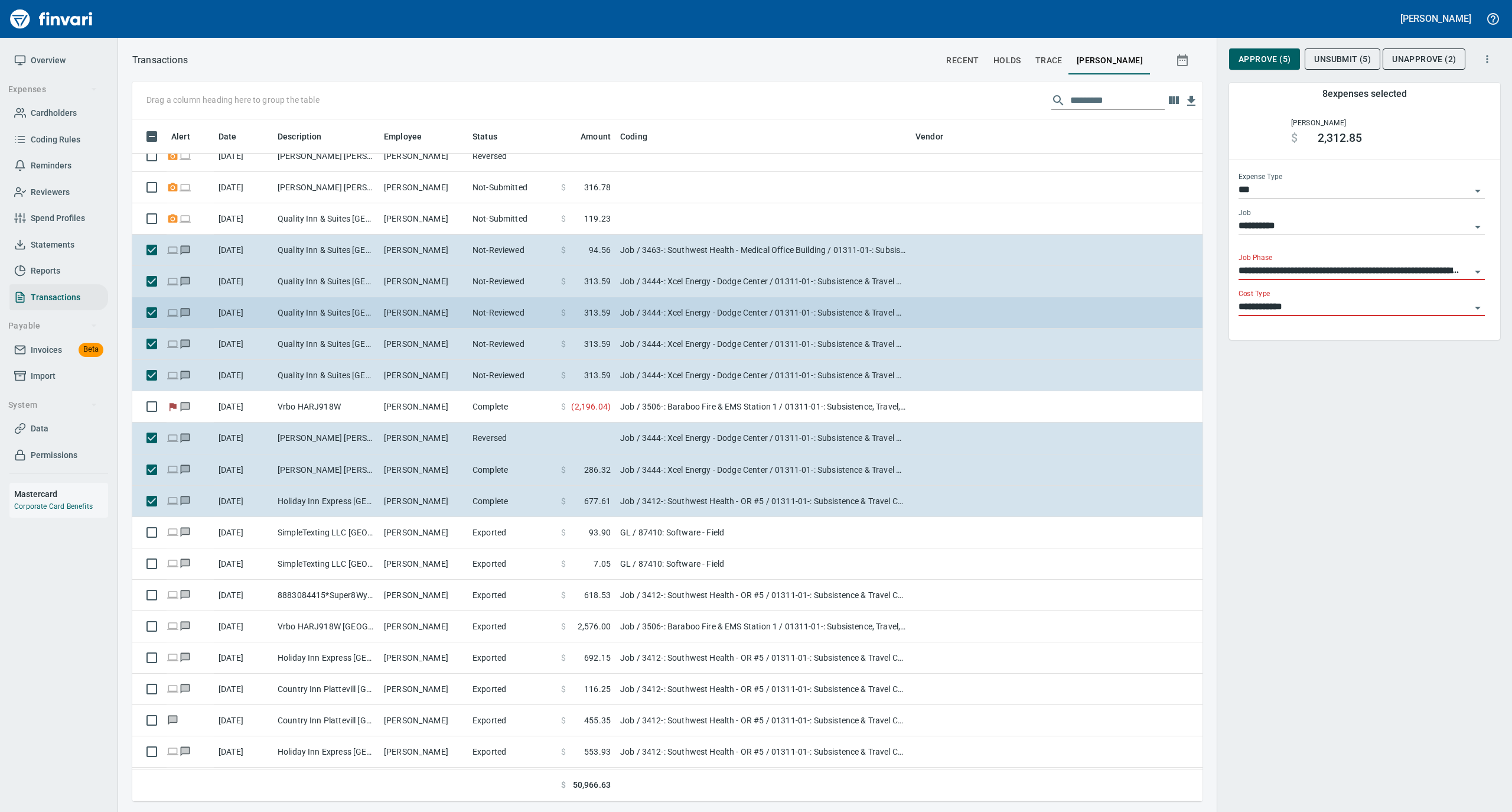
scroll to position [315, 0]
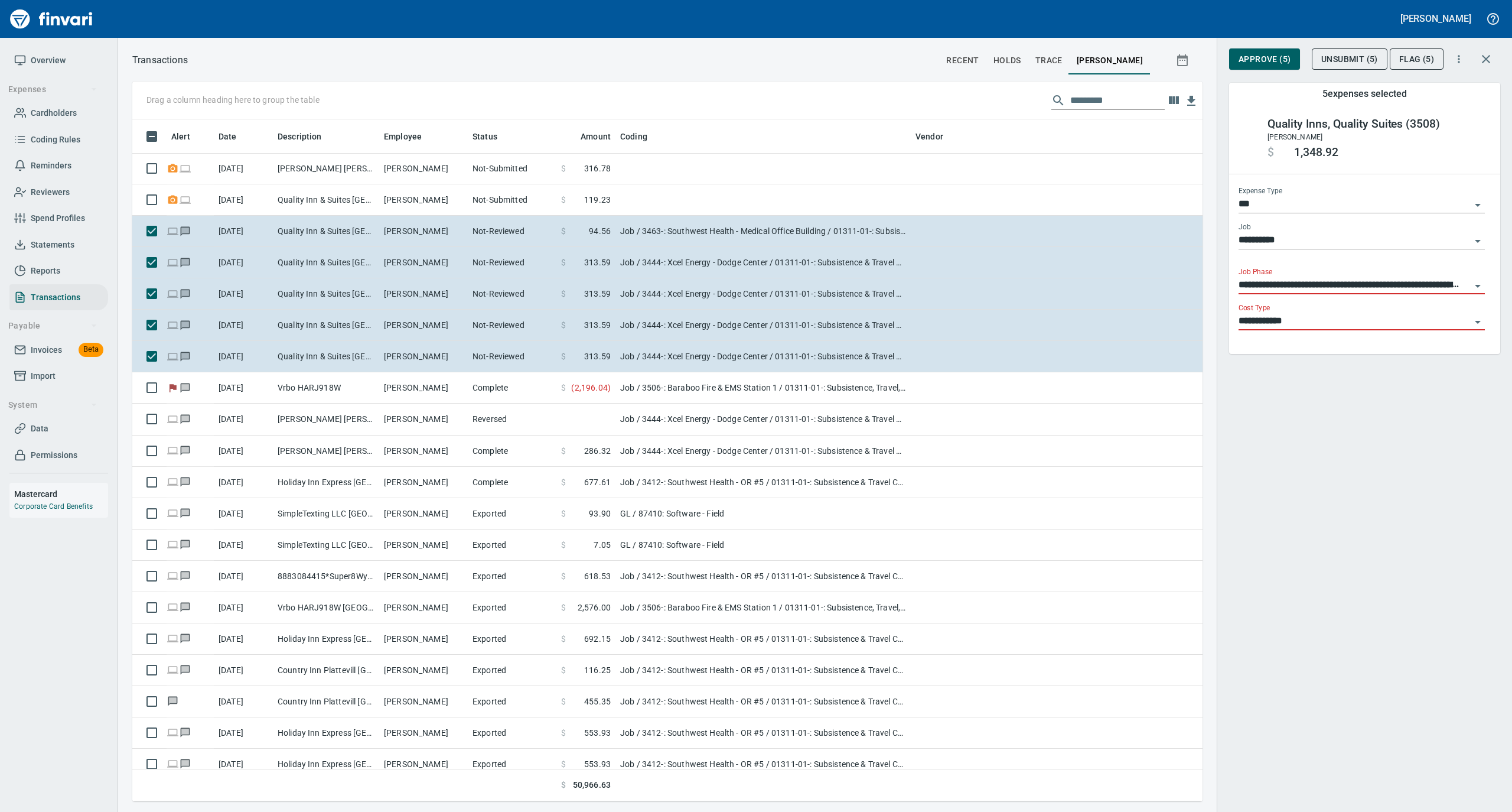
click at [1330, 57] on span "Unsubmit (5)" at bounding box center [1349, 60] width 57 height 14
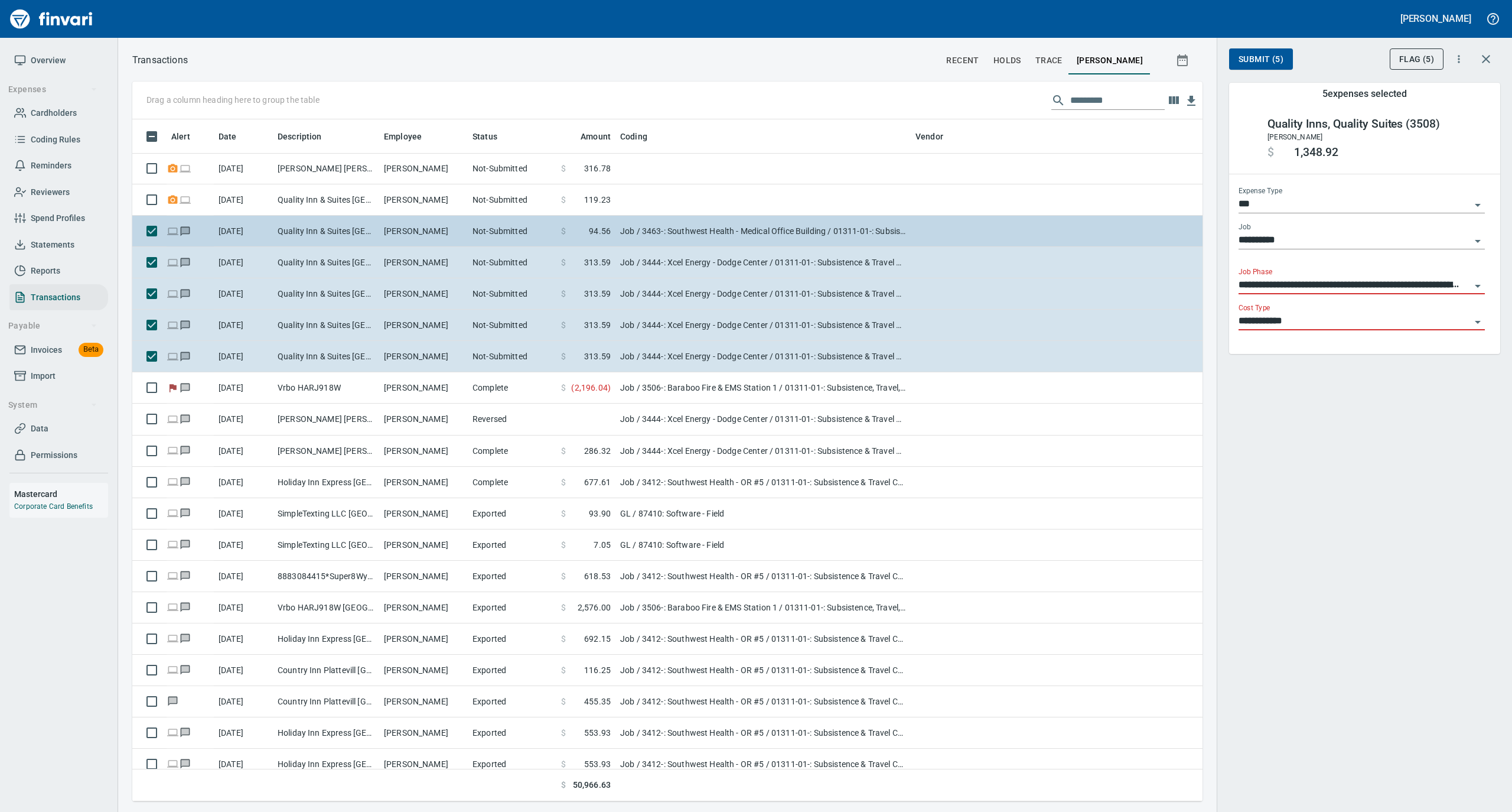
type input "**********"
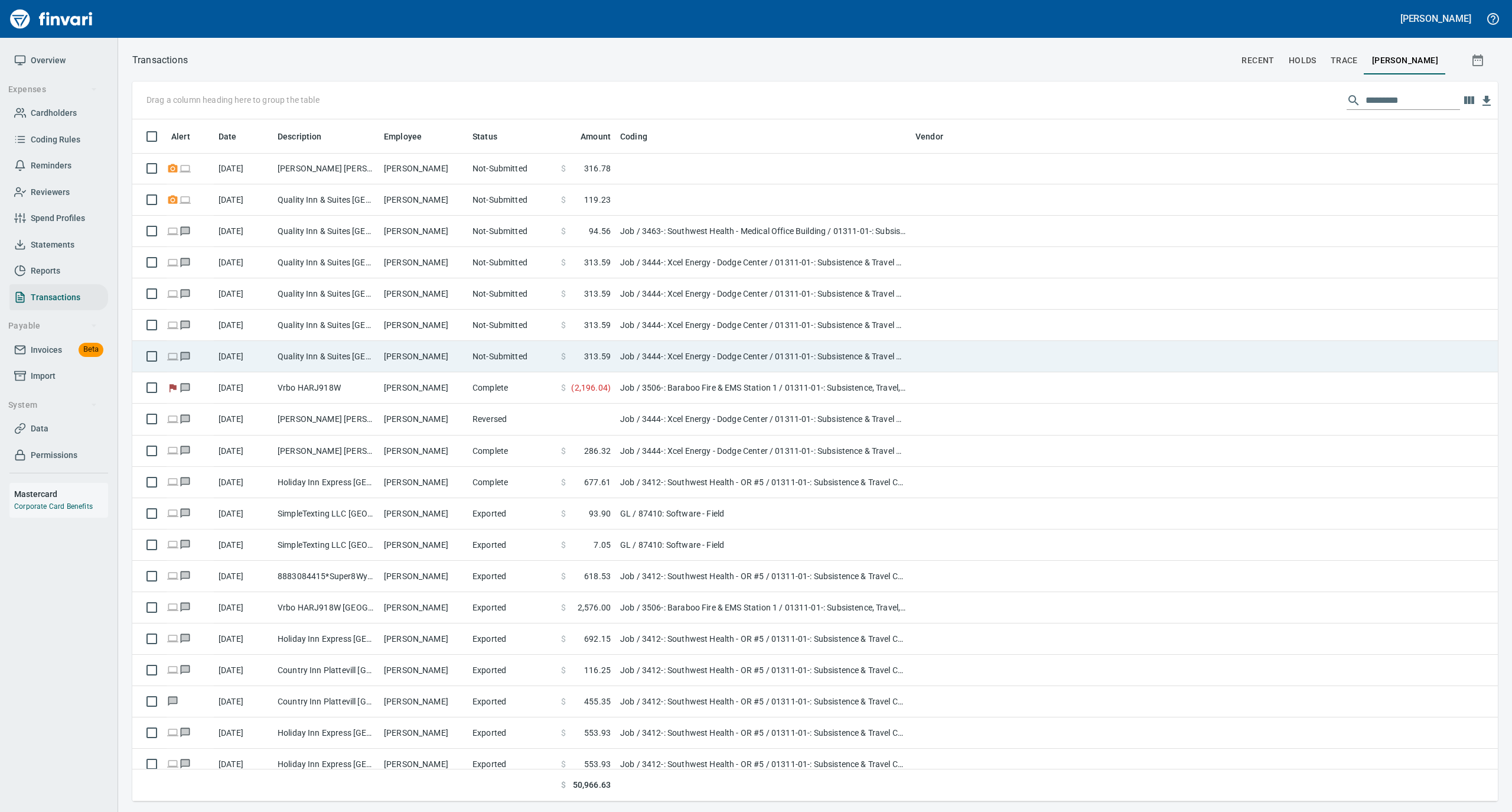
scroll to position [670, 1342]
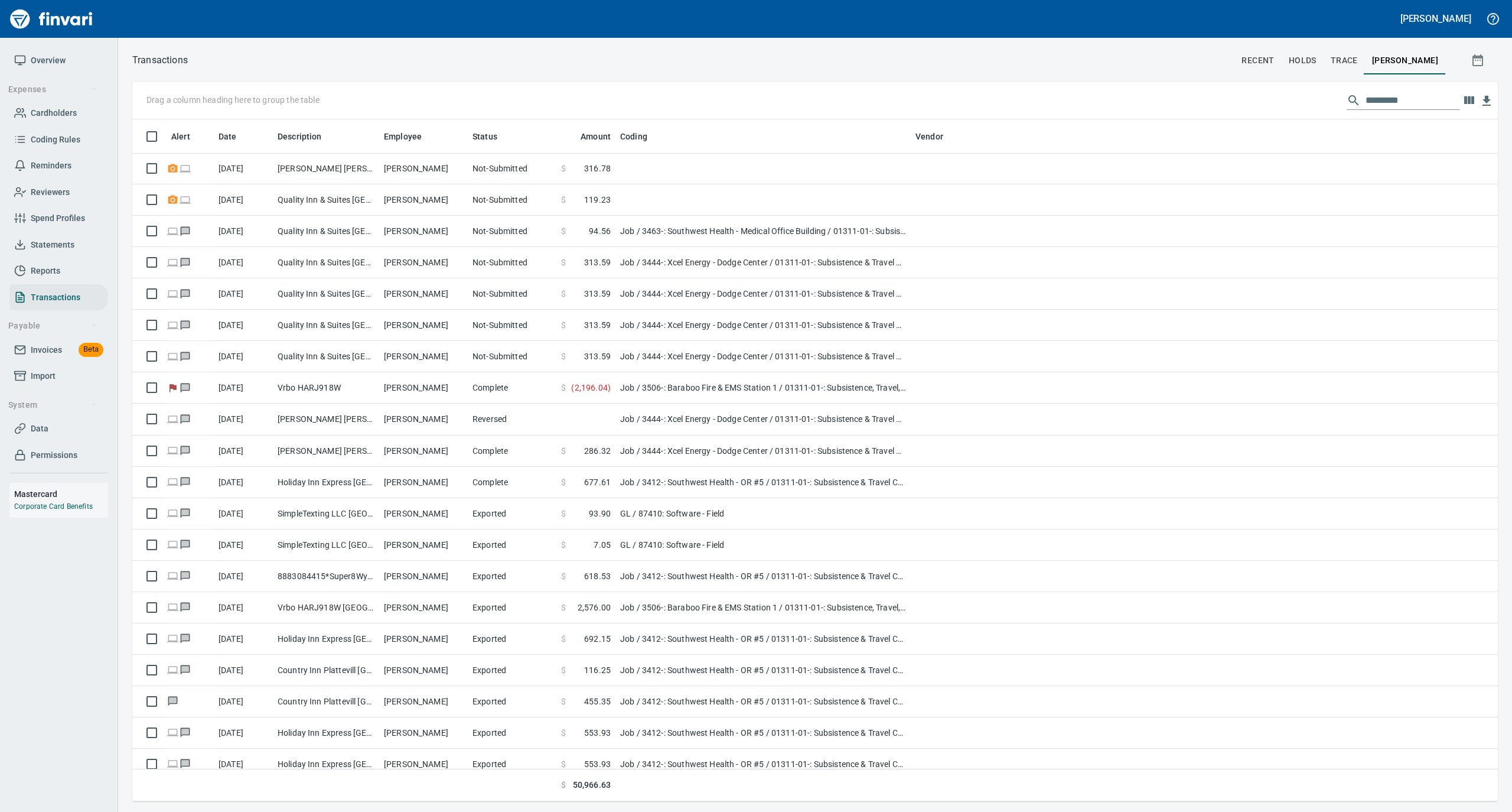
click at [561, 64] on div at bounding box center [712, 60] width 1048 height 28
